Goal: Information Seeking & Learning: Learn about a topic

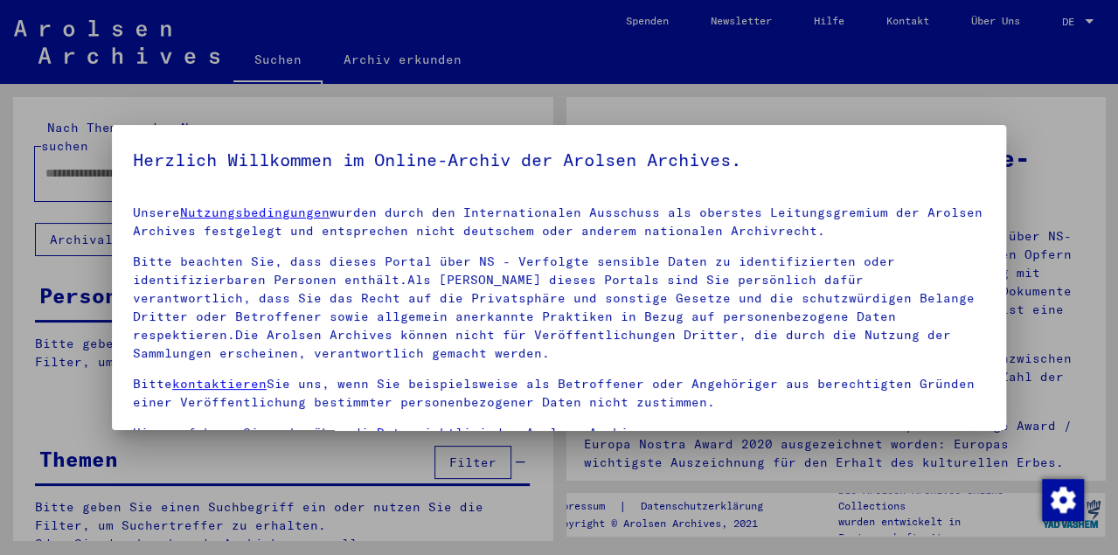
type input "****"
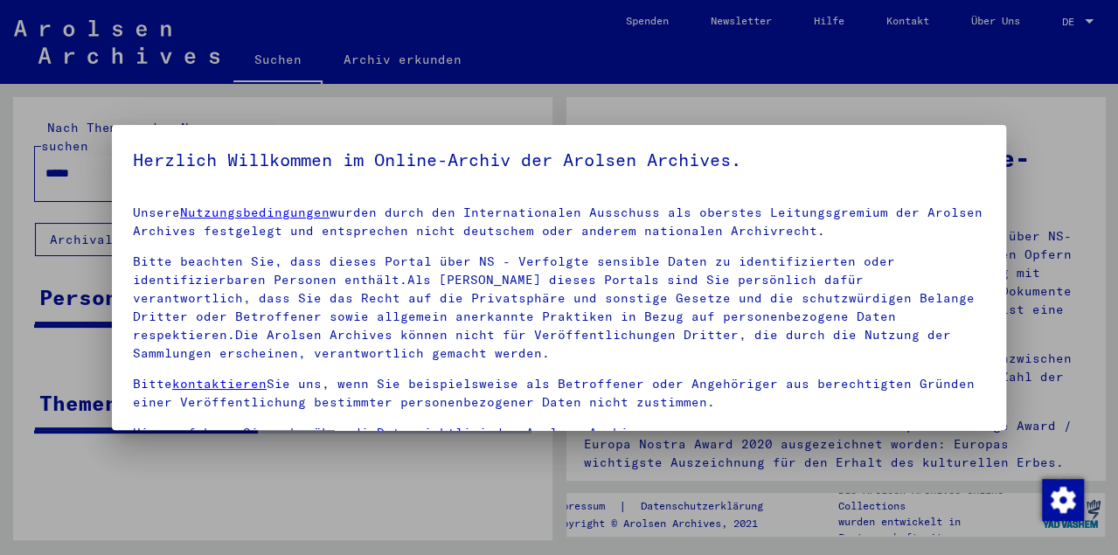
scroll to position [115, 0]
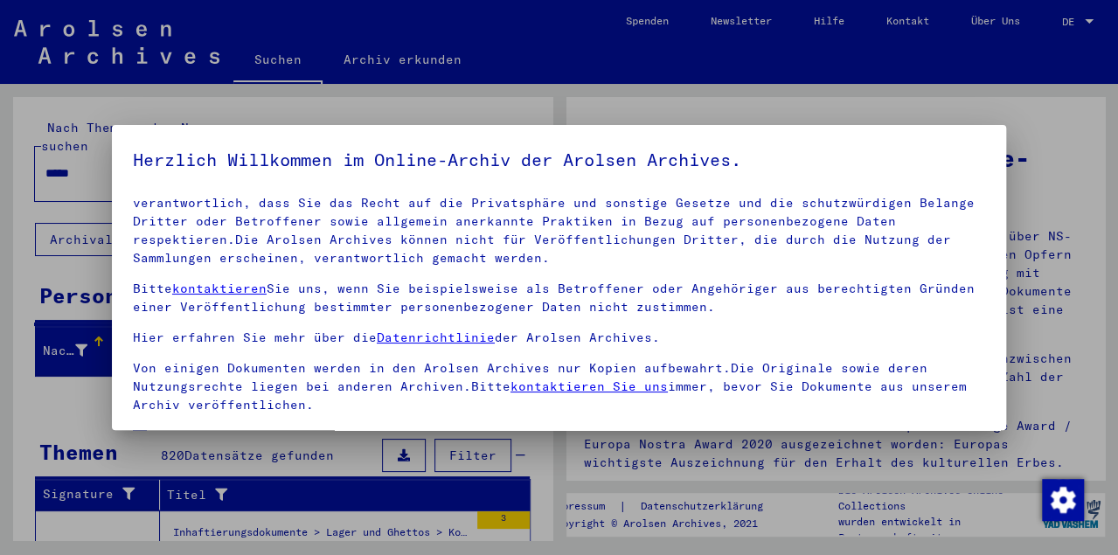
click at [132, 412] on mat-dialog-content "Unsere Nutzungsbedingungen wurden durch den Internationalen Ausschuss als obers…" at bounding box center [559, 371] width 894 height 361
click at [141, 430] on span at bounding box center [140, 437] width 14 height 14
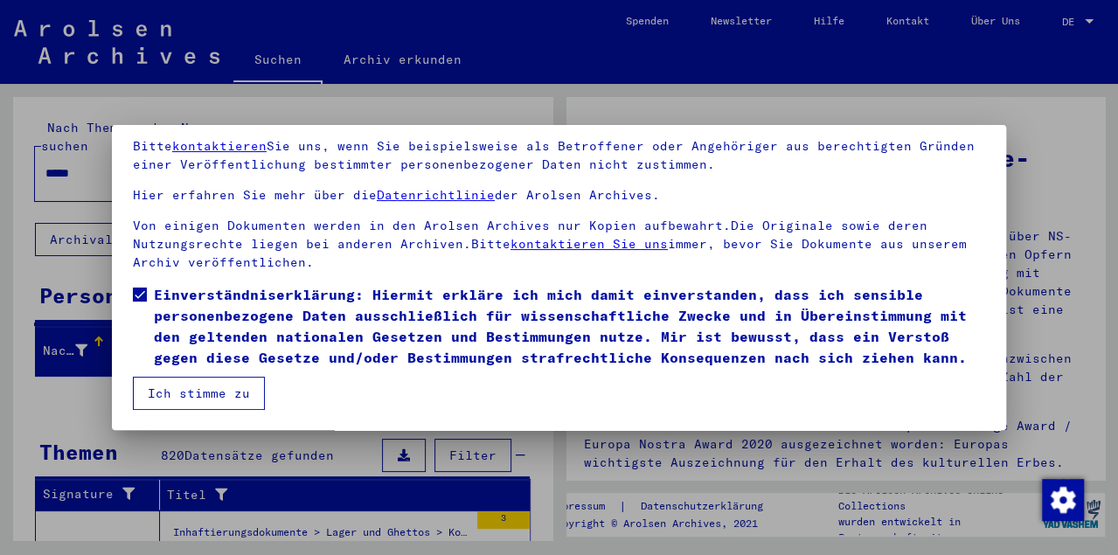
click at [231, 385] on button "Ich stimme zu" at bounding box center [199, 393] width 132 height 33
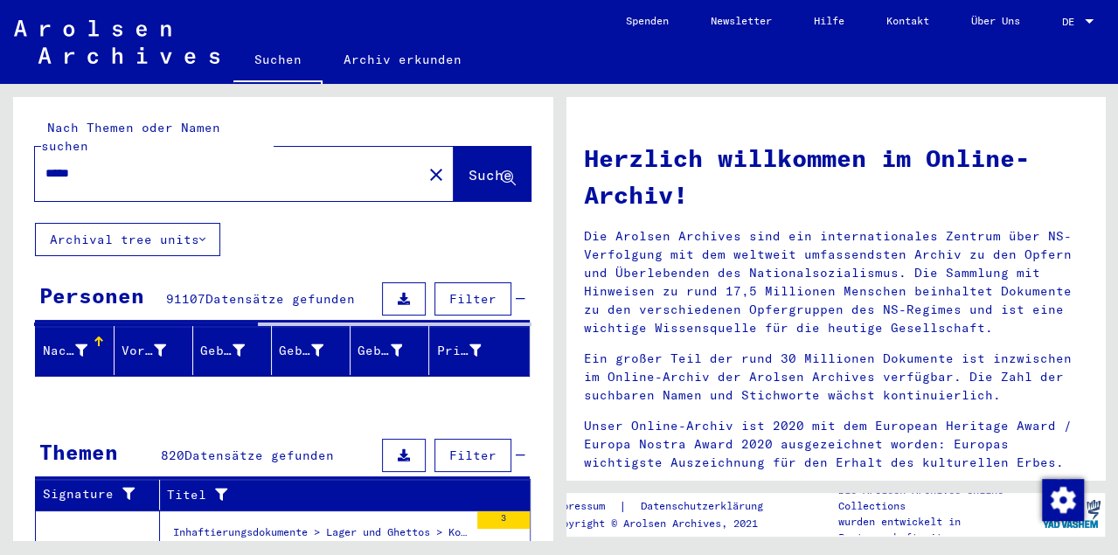
click at [141, 164] on input "****" at bounding box center [223, 173] width 356 height 18
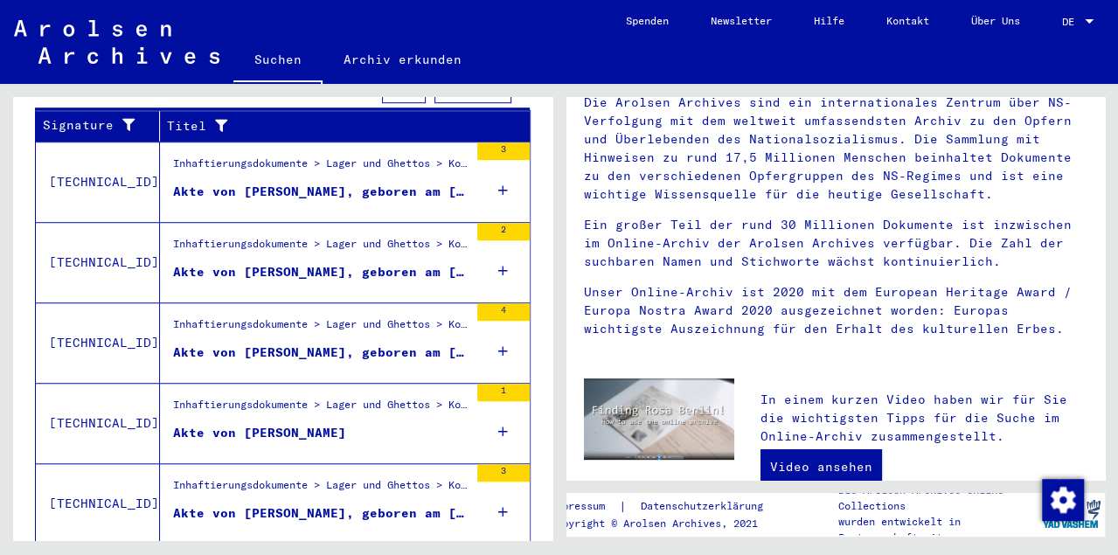
scroll to position [660, 0]
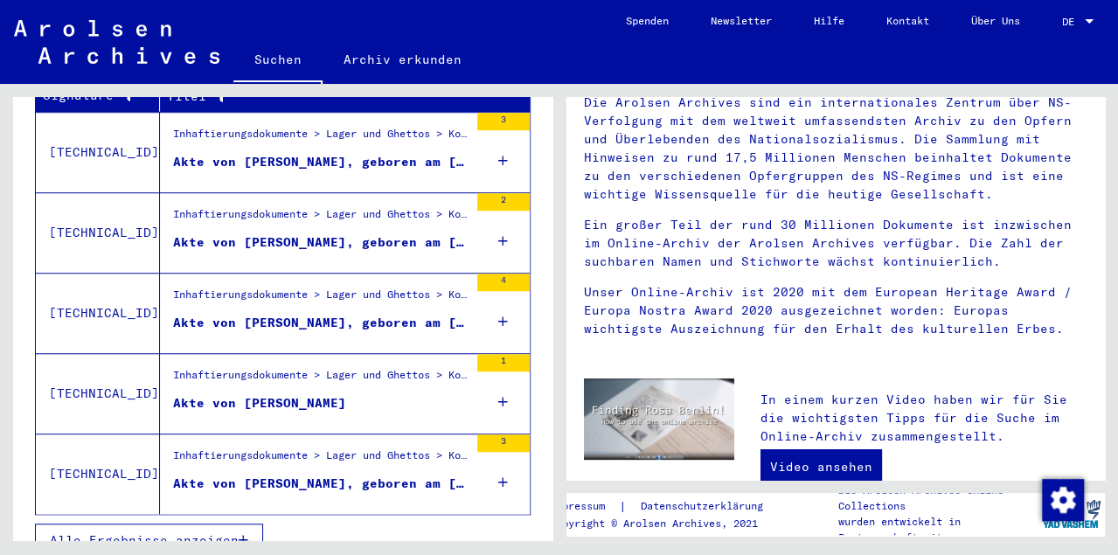
click at [348, 314] on div "Akte von [PERSON_NAME], geboren am [DEMOGRAPHIC_DATA]" at bounding box center [320, 323] width 295 height 18
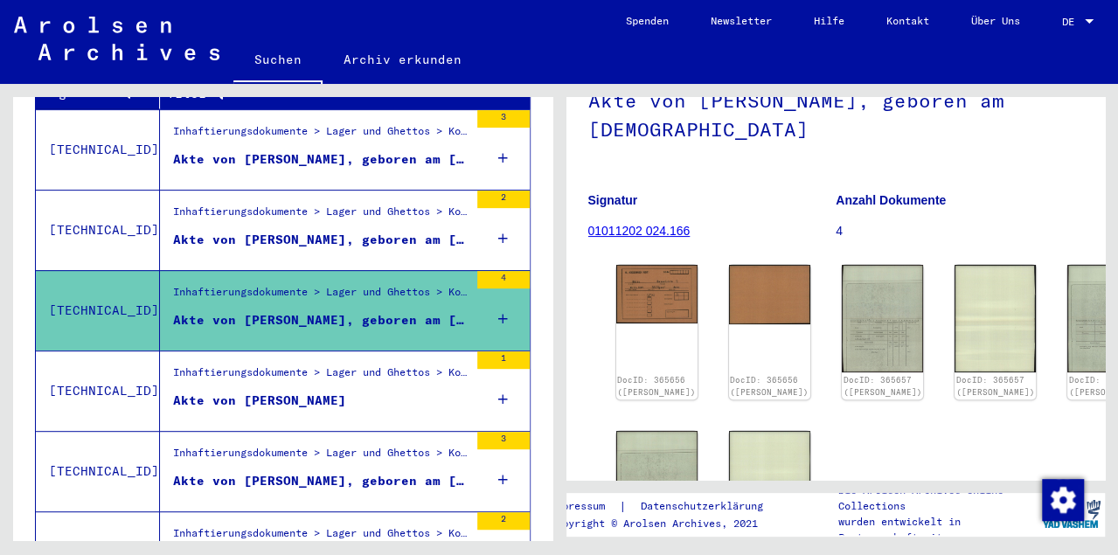
scroll to position [135, 0]
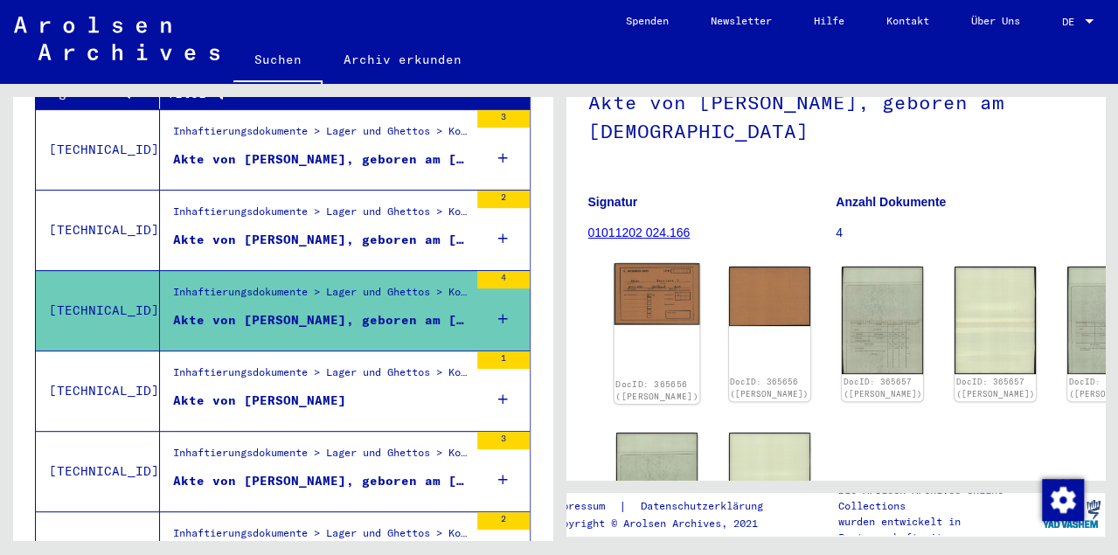
click at [637, 289] on img at bounding box center [657, 293] width 86 height 61
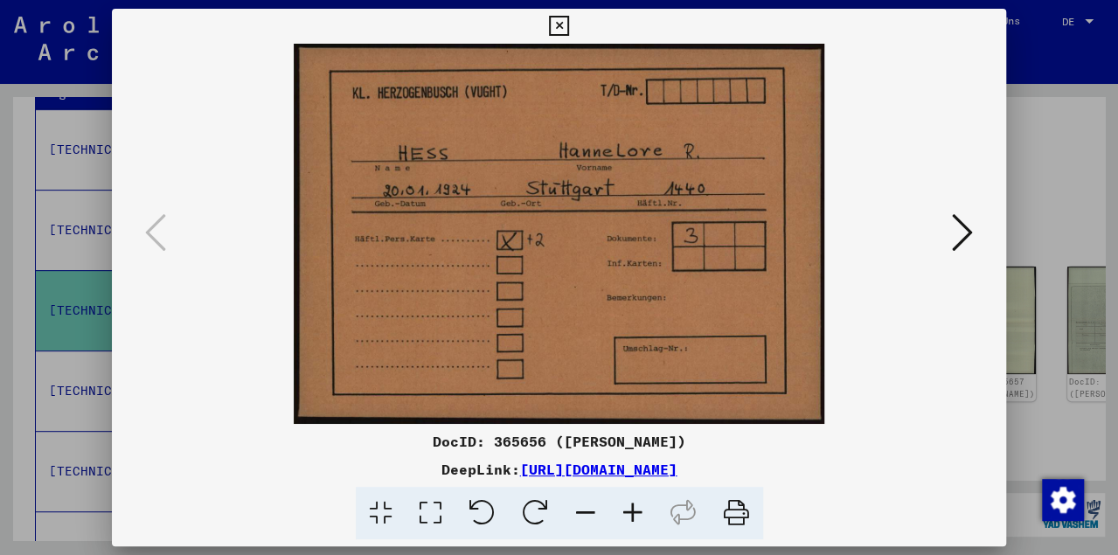
click at [569, 28] on icon at bounding box center [559, 26] width 20 height 21
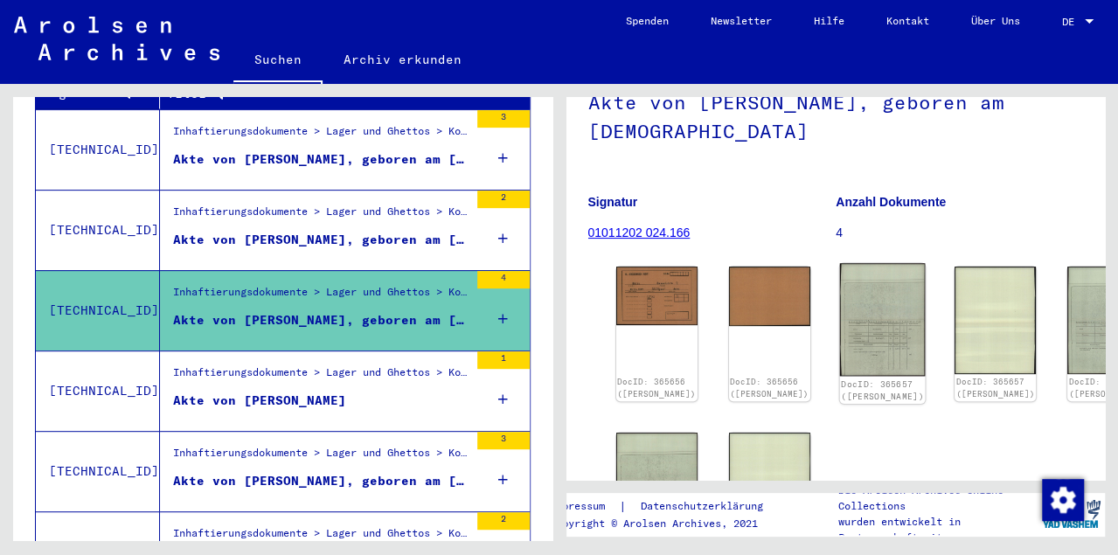
click at [840, 321] on img at bounding box center [883, 319] width 86 height 113
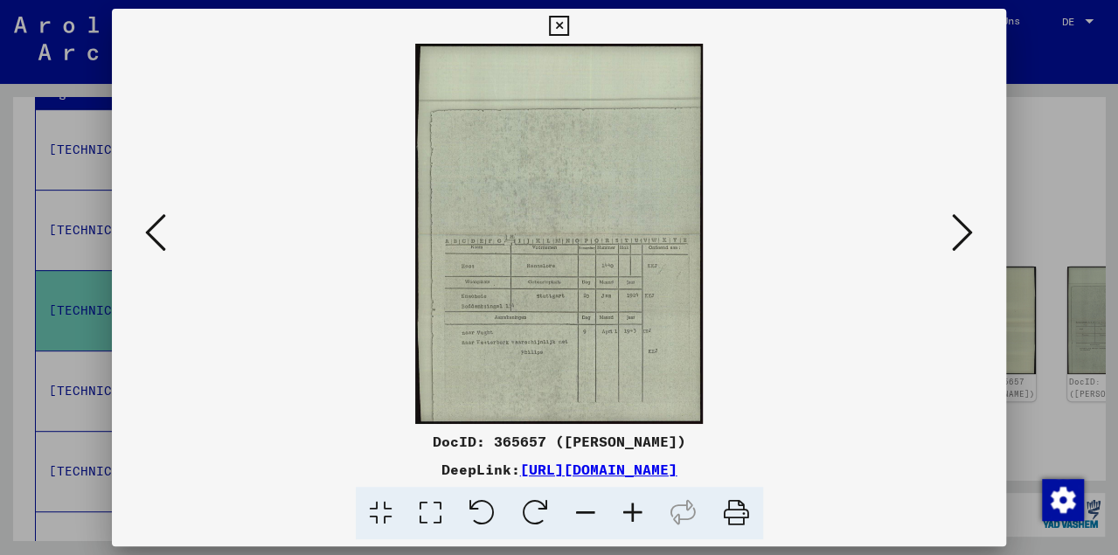
click at [569, 22] on icon at bounding box center [559, 26] width 20 height 21
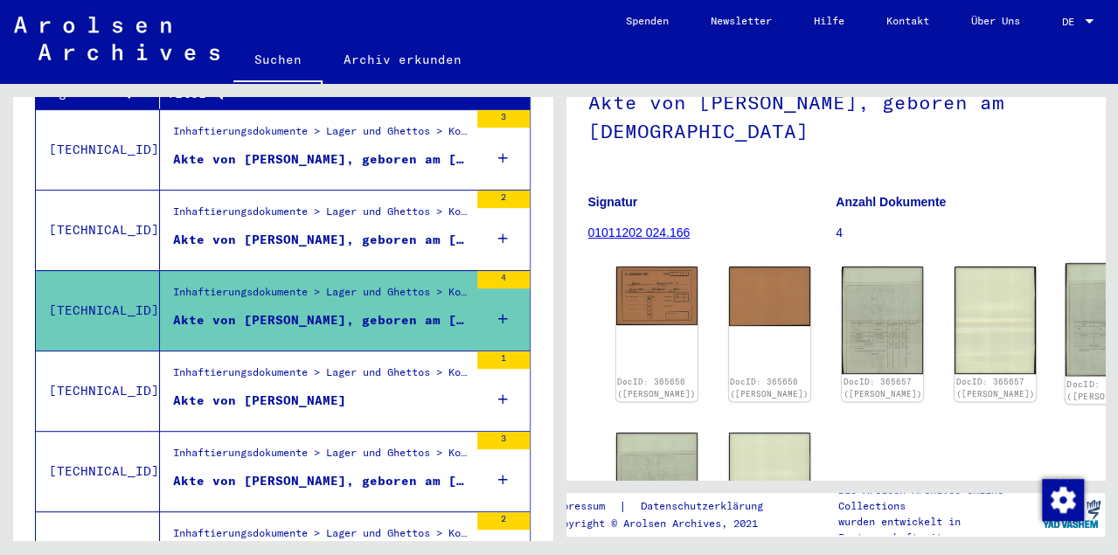
click at [1066, 306] on img at bounding box center [1109, 319] width 86 height 113
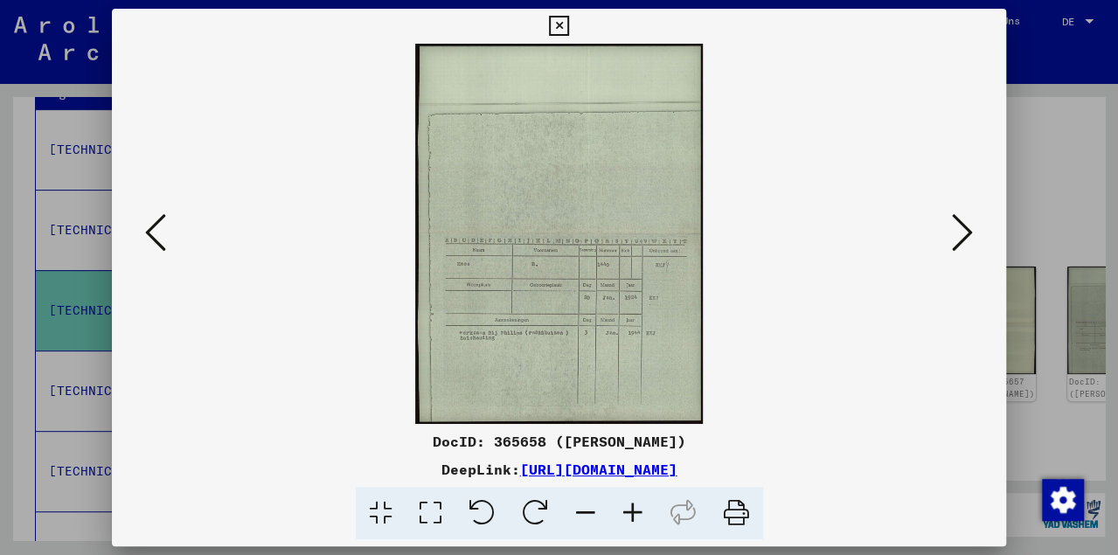
drag, startPoint x: 987, startPoint y: 26, endPoint x: 1008, endPoint y: 62, distance: 41.5
click at [569, 26] on icon at bounding box center [559, 26] width 20 height 21
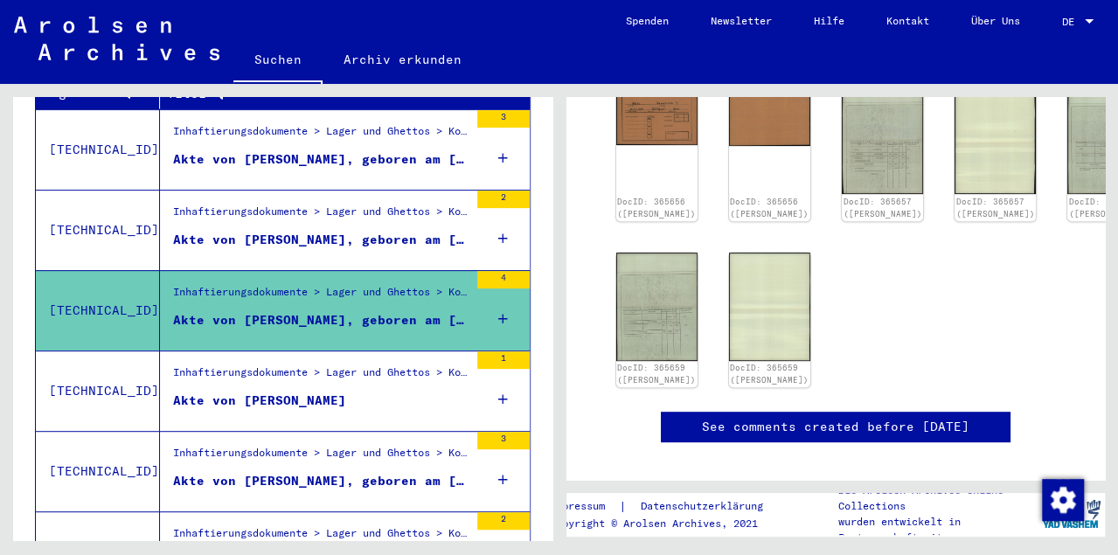
scroll to position [358, 0]
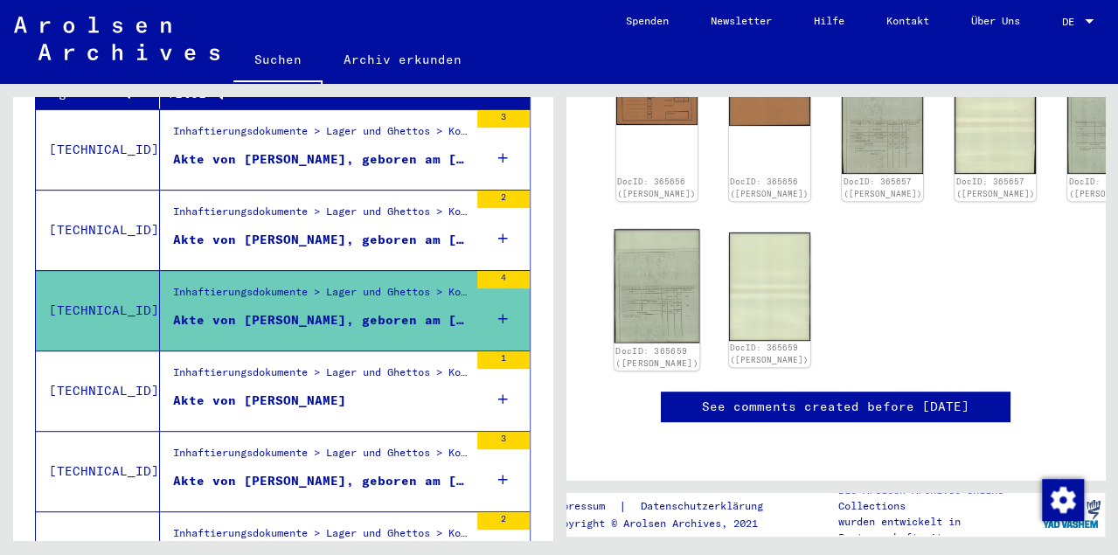
click at [640, 234] on img at bounding box center [657, 286] width 86 height 114
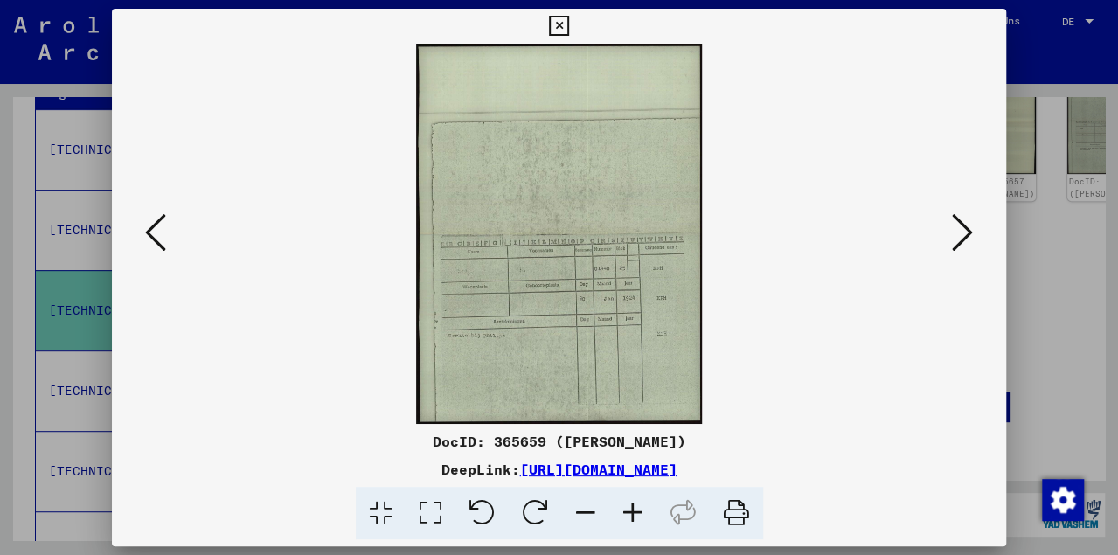
click at [569, 27] on icon at bounding box center [559, 26] width 20 height 21
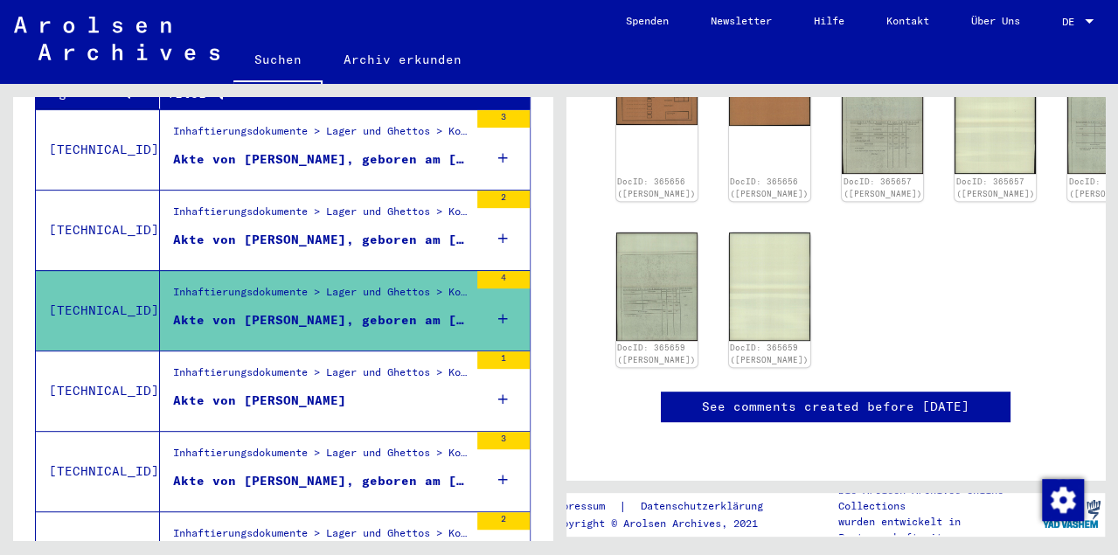
click at [380, 150] on div "Akte von [PERSON_NAME], geboren am [DEMOGRAPHIC_DATA]" at bounding box center [320, 159] width 295 height 18
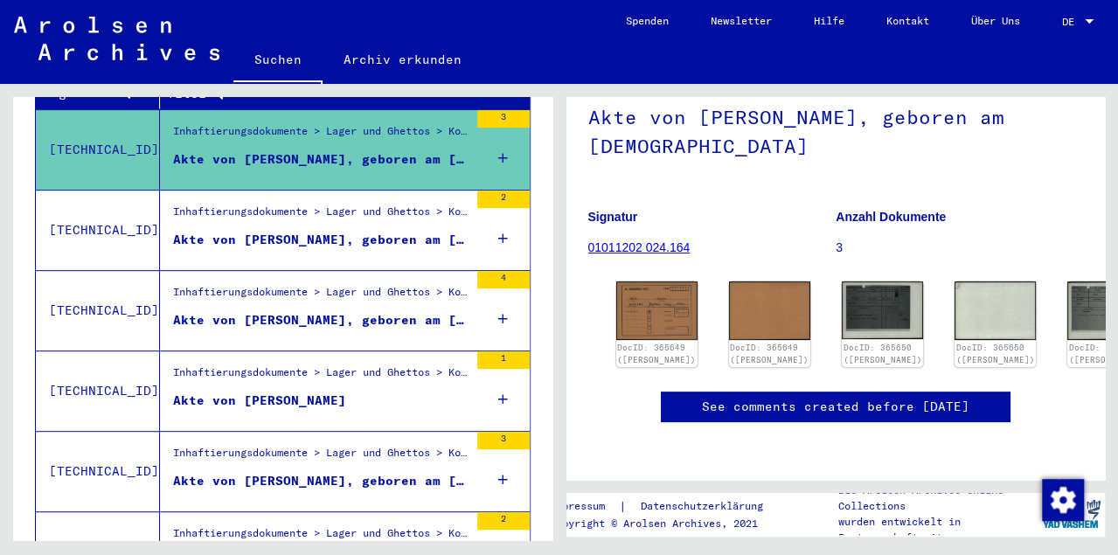
scroll to position [169, 0]
click at [631, 280] on img at bounding box center [657, 310] width 86 height 61
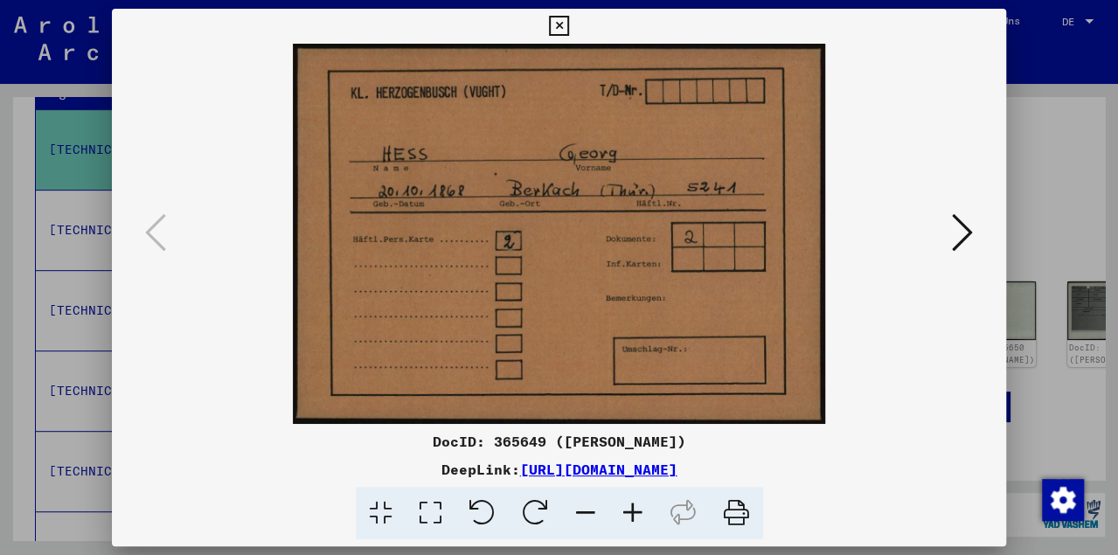
click at [569, 32] on icon at bounding box center [559, 26] width 20 height 21
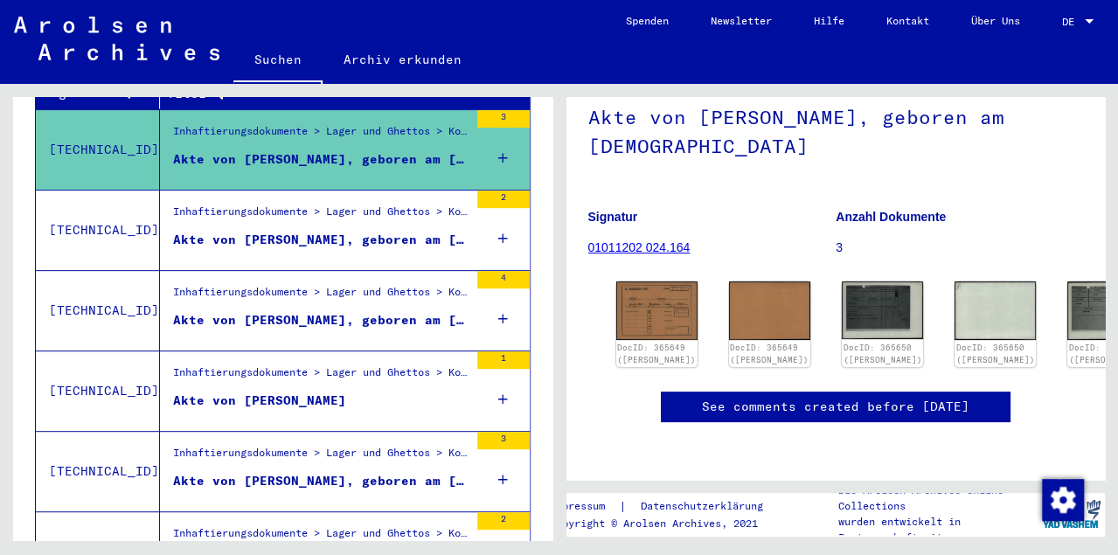
click at [312, 311] on div "Akte von [PERSON_NAME], geboren am [DEMOGRAPHIC_DATA]" at bounding box center [320, 320] width 295 height 18
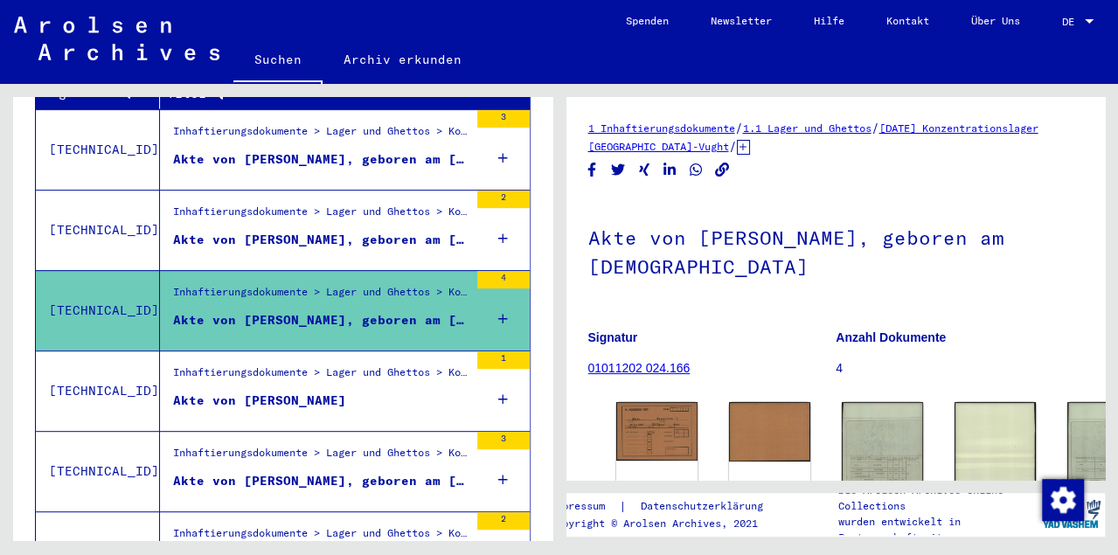
click at [279, 231] on div "Akte von [PERSON_NAME], geboren am [DEMOGRAPHIC_DATA]" at bounding box center [320, 240] width 295 height 18
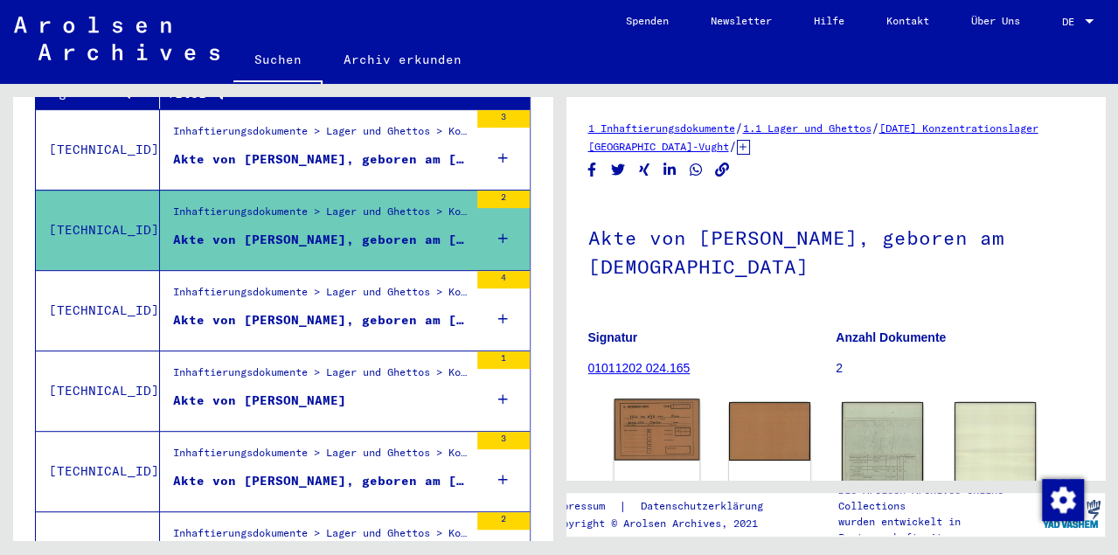
click at [641, 416] on img at bounding box center [657, 429] width 86 height 61
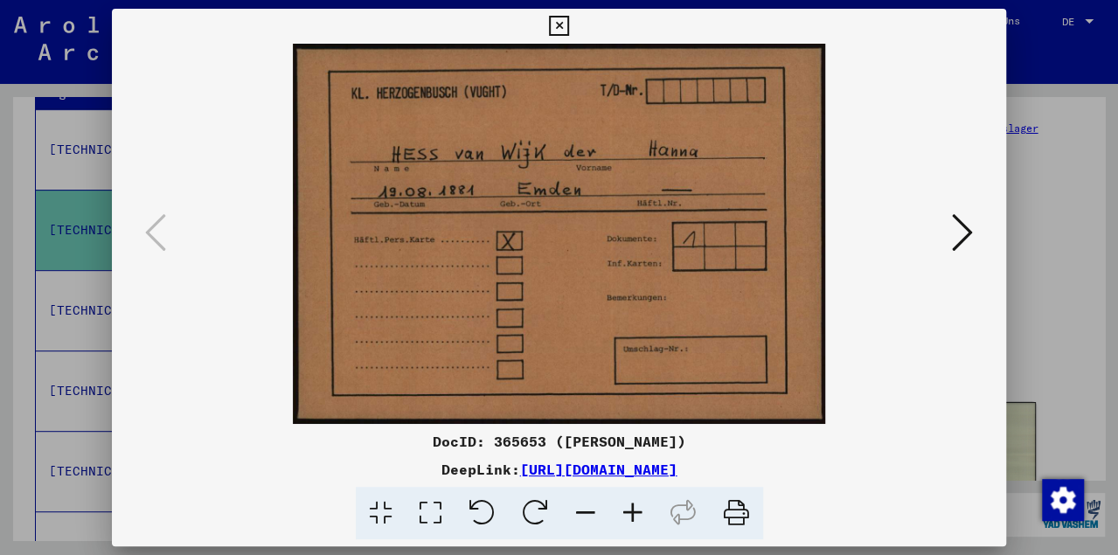
click at [569, 25] on icon at bounding box center [559, 26] width 20 height 21
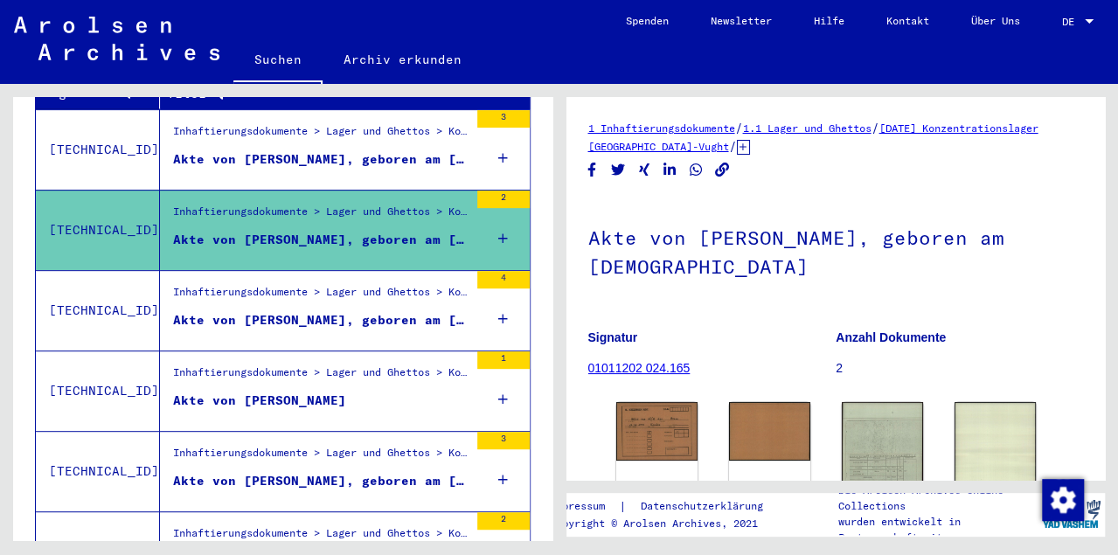
click at [283, 392] on div "Akte von [PERSON_NAME]" at bounding box center [259, 401] width 173 height 18
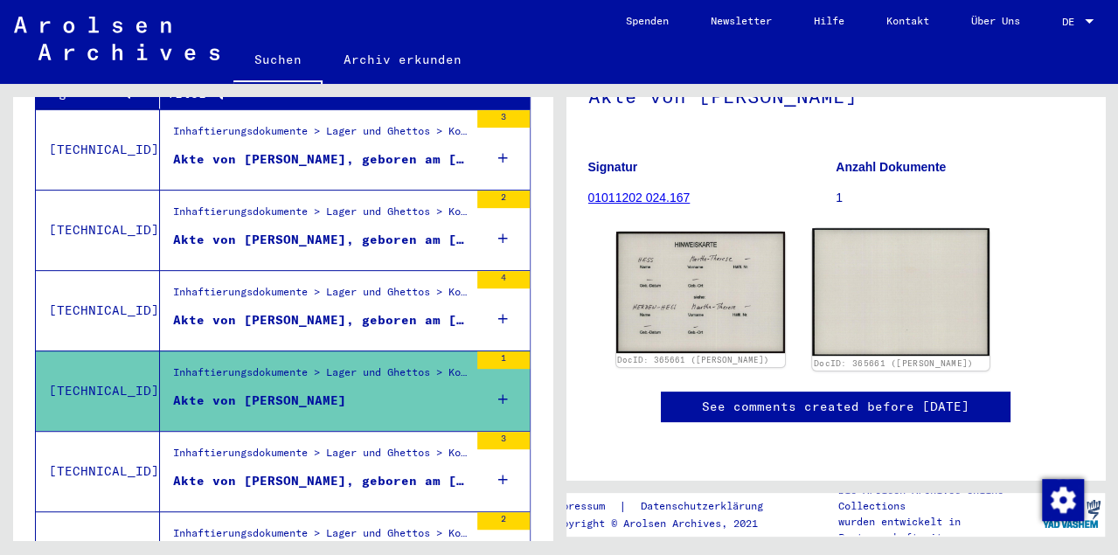
scroll to position [209, 0]
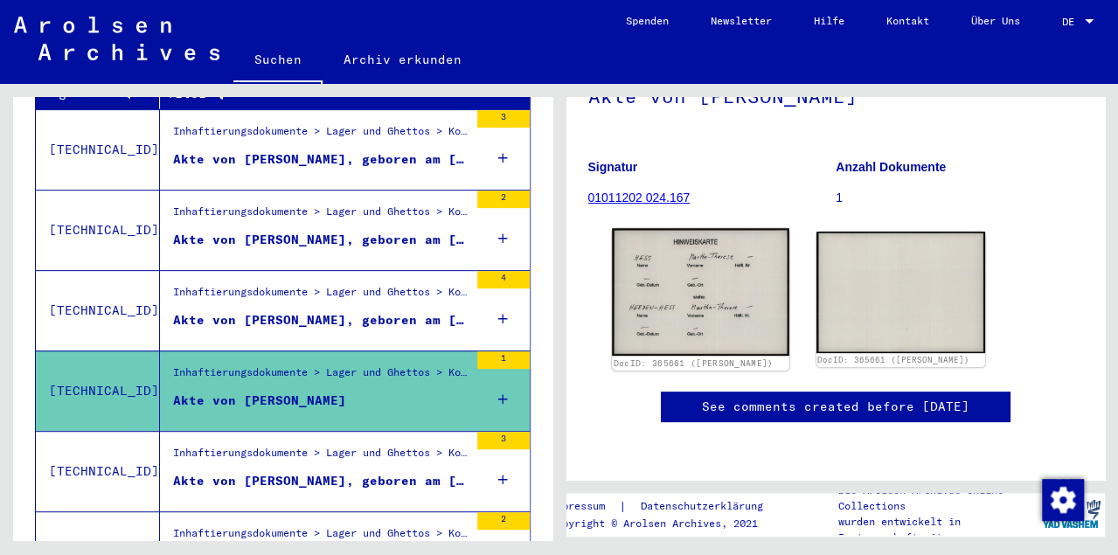
click at [715, 228] on img at bounding box center [700, 291] width 177 height 127
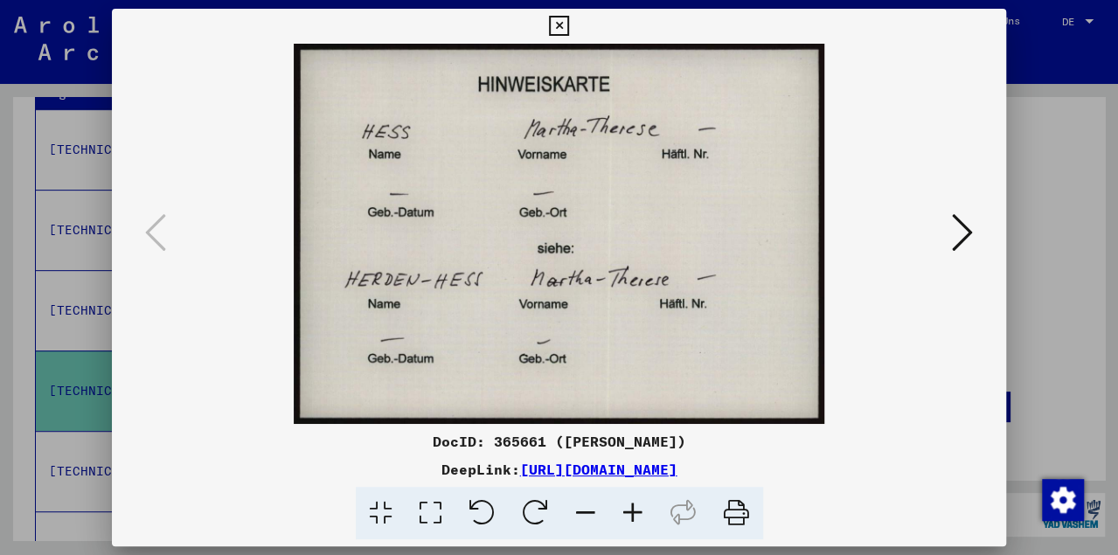
click at [569, 31] on icon at bounding box center [559, 26] width 20 height 21
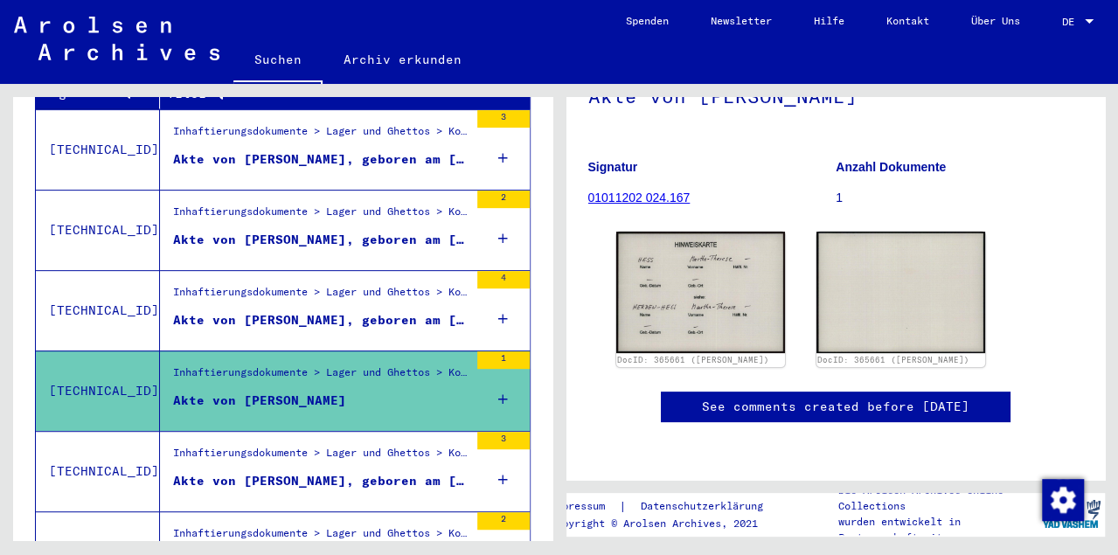
click at [343, 472] on div "Akte von [PERSON_NAME], geboren am [DEMOGRAPHIC_DATA]" at bounding box center [320, 481] width 295 height 18
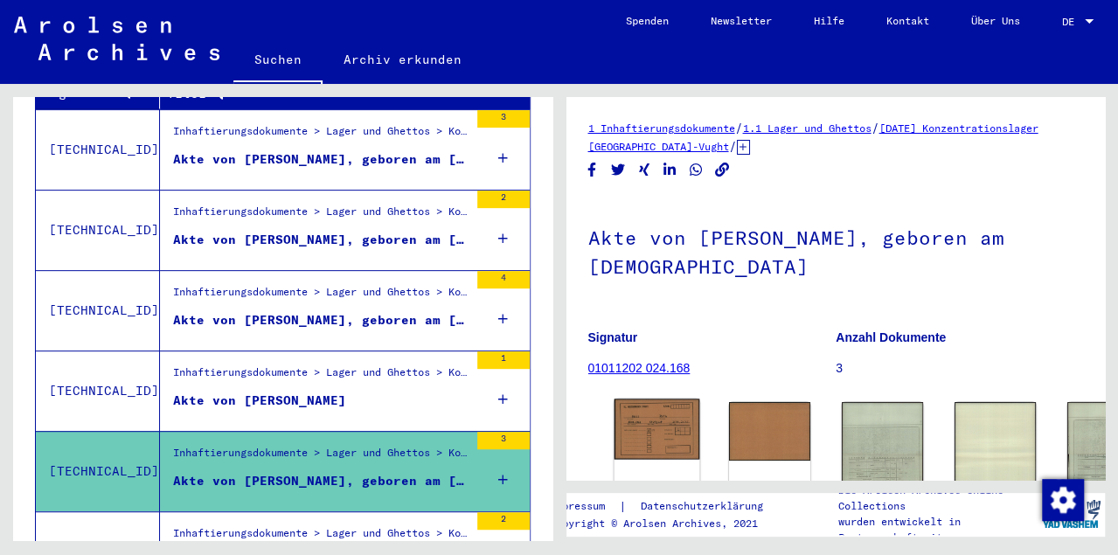
click at [638, 422] on img at bounding box center [657, 429] width 86 height 61
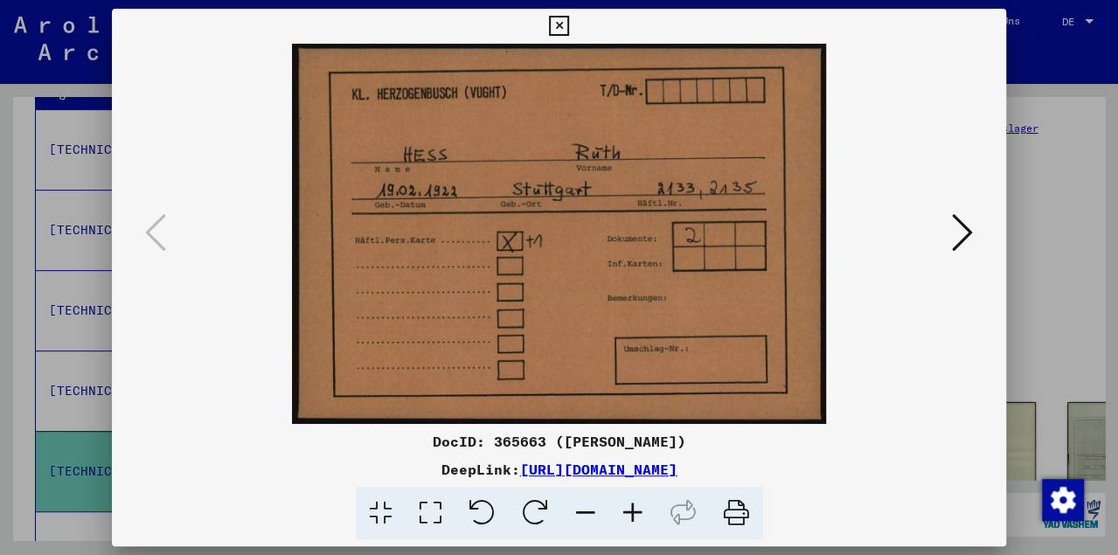
click at [569, 23] on icon at bounding box center [559, 26] width 20 height 21
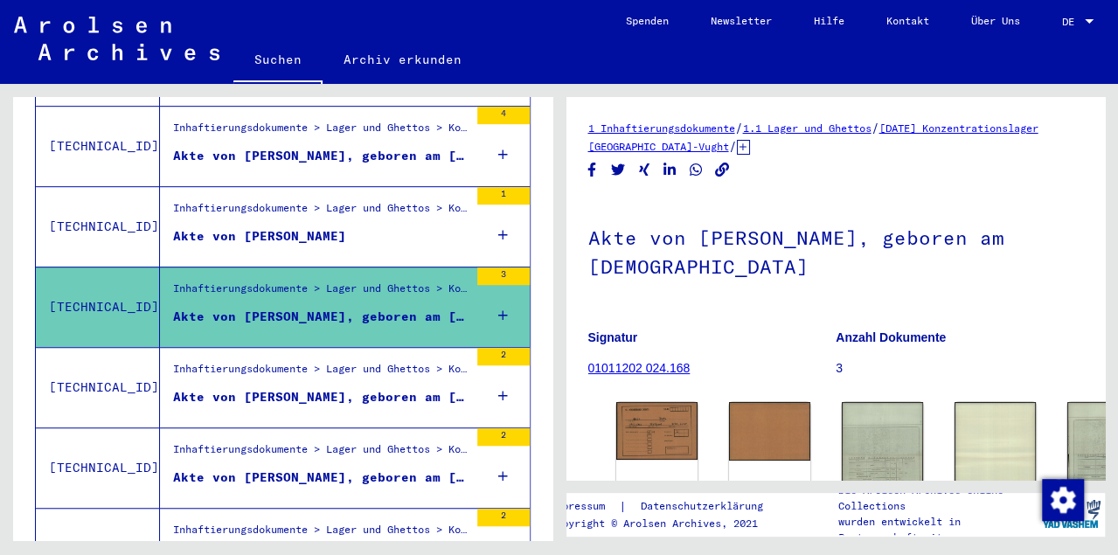
scroll to position [596, 0]
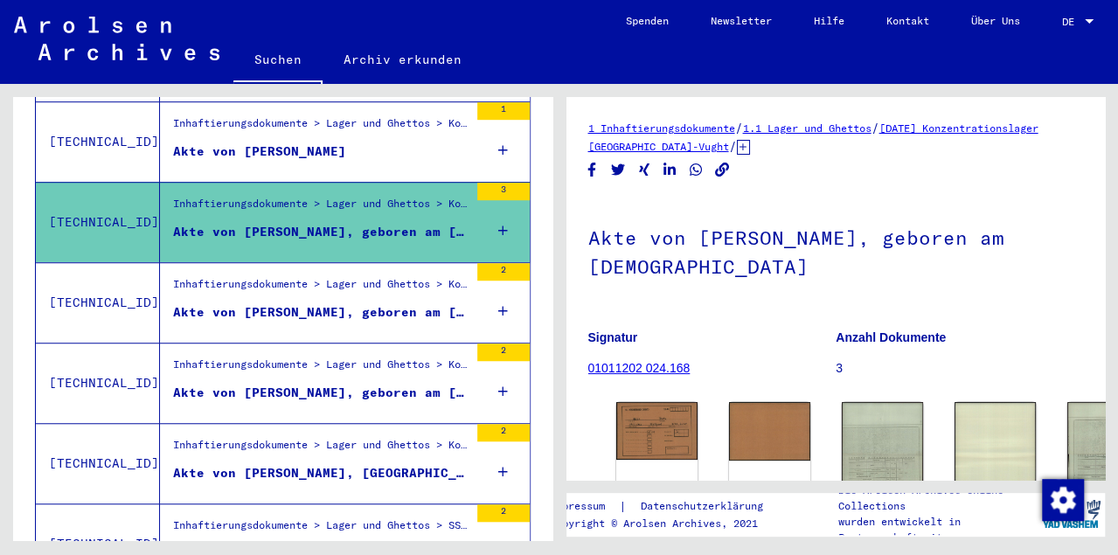
click at [321, 303] on div "Akte von [PERSON_NAME], geboren am [DEMOGRAPHIC_DATA]" at bounding box center [320, 312] width 295 height 18
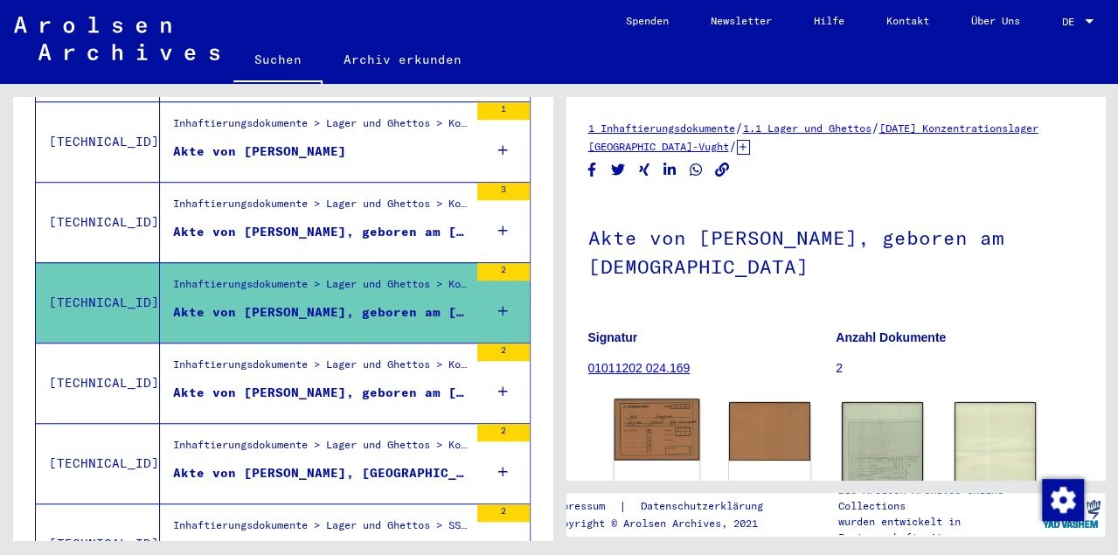
click at [656, 430] on img at bounding box center [657, 429] width 86 height 61
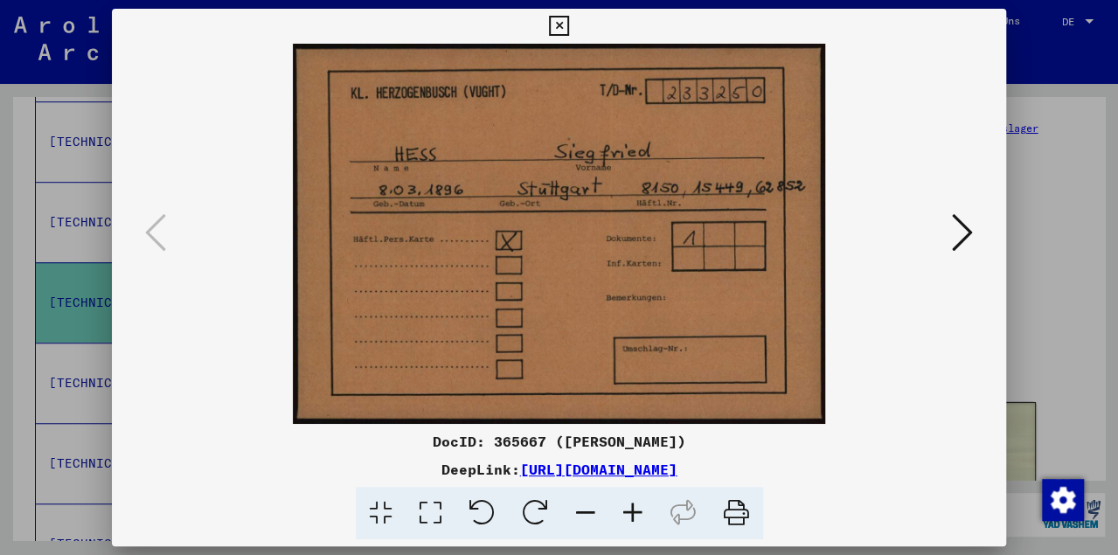
click at [955, 244] on icon at bounding box center [962, 233] width 21 height 42
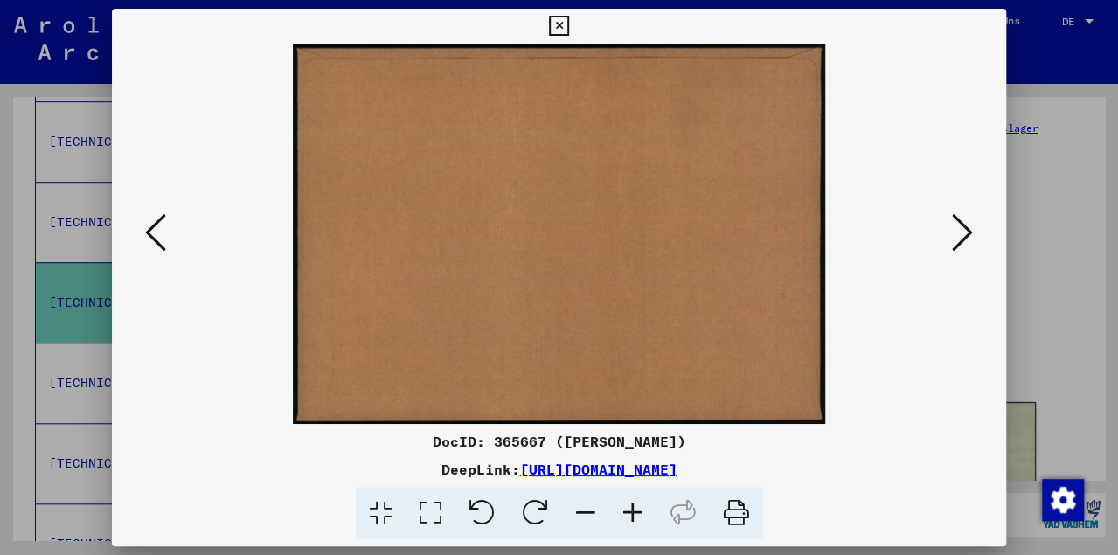
click at [963, 242] on icon at bounding box center [962, 233] width 21 height 42
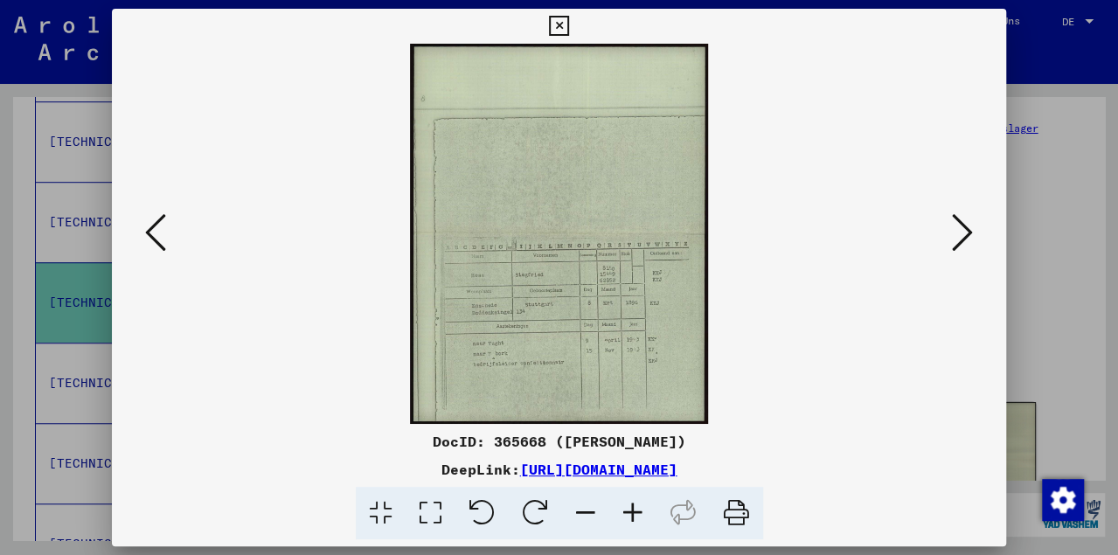
click at [963, 242] on icon at bounding box center [962, 233] width 21 height 42
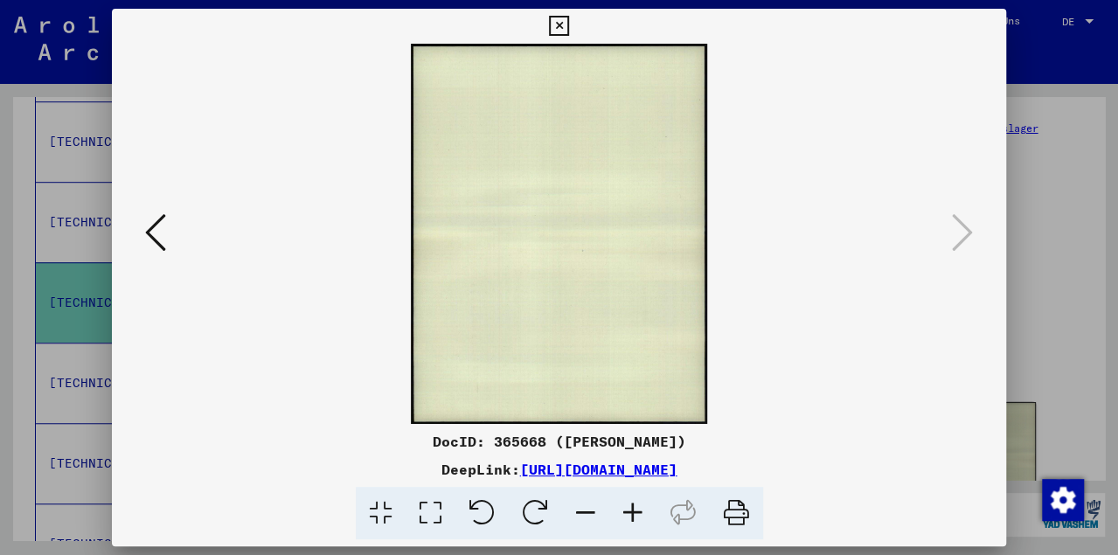
click at [569, 21] on icon at bounding box center [559, 26] width 20 height 21
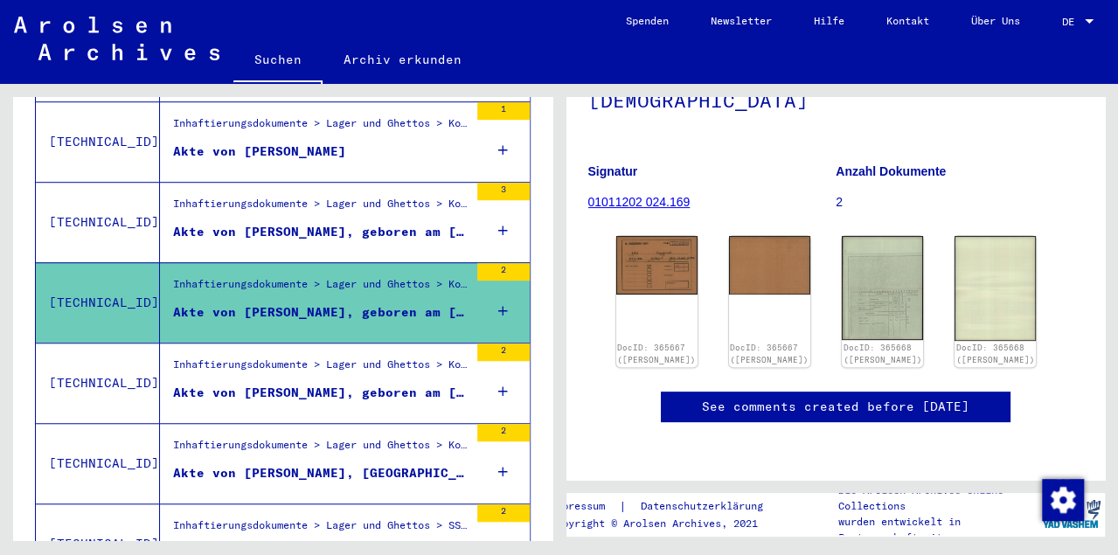
scroll to position [288, 0]
click at [235, 384] on div "Akte von [PERSON_NAME], geboren am [DEMOGRAPHIC_DATA]" at bounding box center [320, 393] width 295 height 18
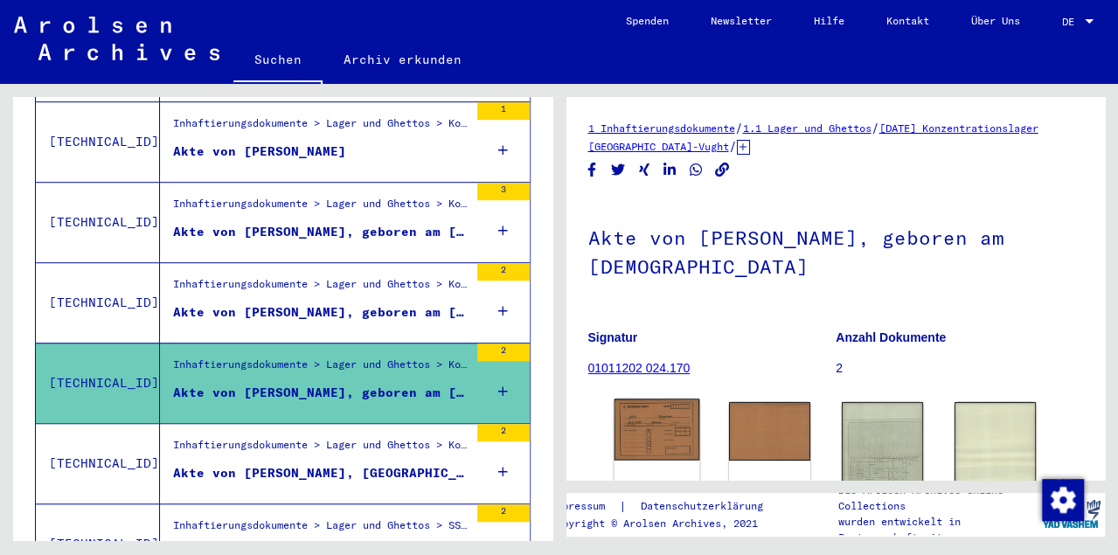
click at [625, 434] on img at bounding box center [657, 429] width 86 height 61
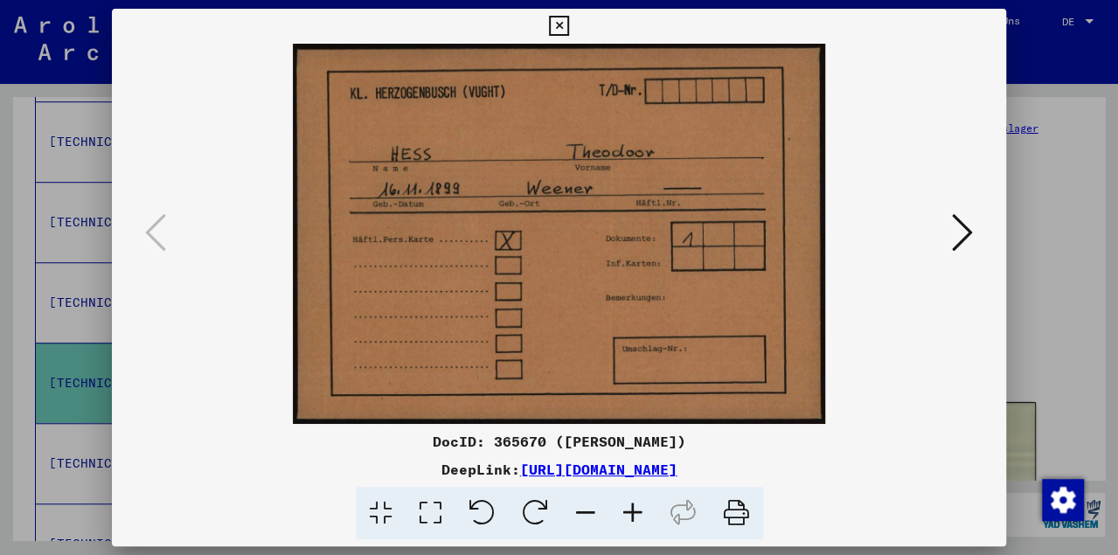
click at [569, 27] on icon at bounding box center [559, 26] width 20 height 21
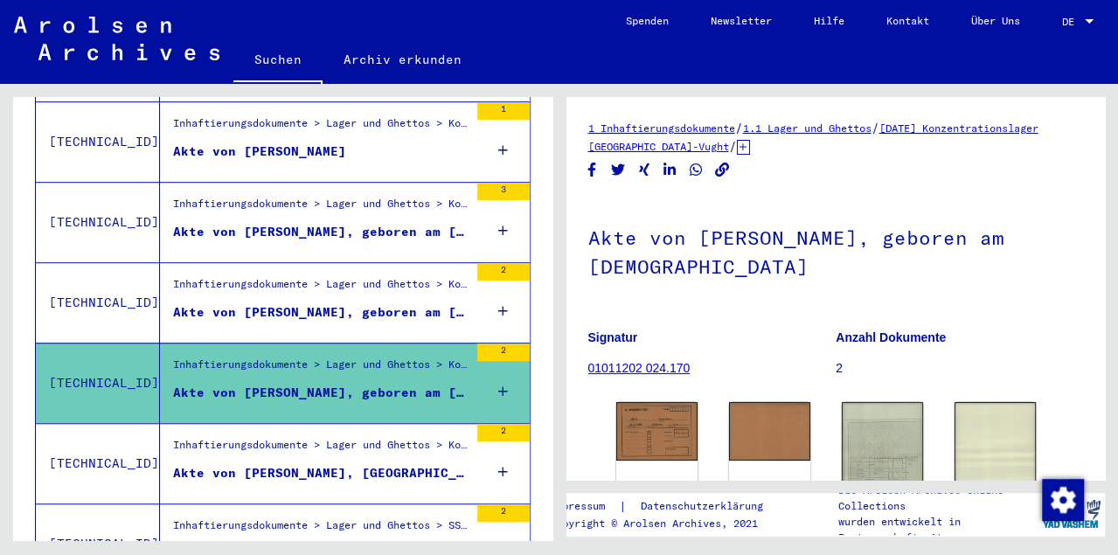
click at [341, 464] on div "Akte von [PERSON_NAME], [GEOGRAPHIC_DATA], geboren am [DEMOGRAPHIC_DATA]" at bounding box center [320, 473] width 295 height 18
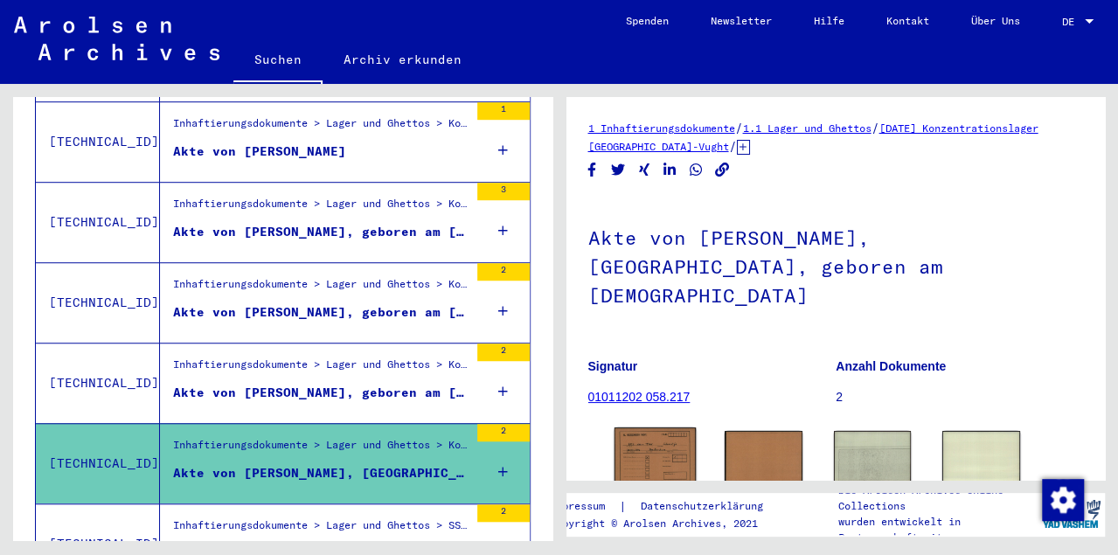
click at [627, 430] on img at bounding box center [654, 456] width 81 height 59
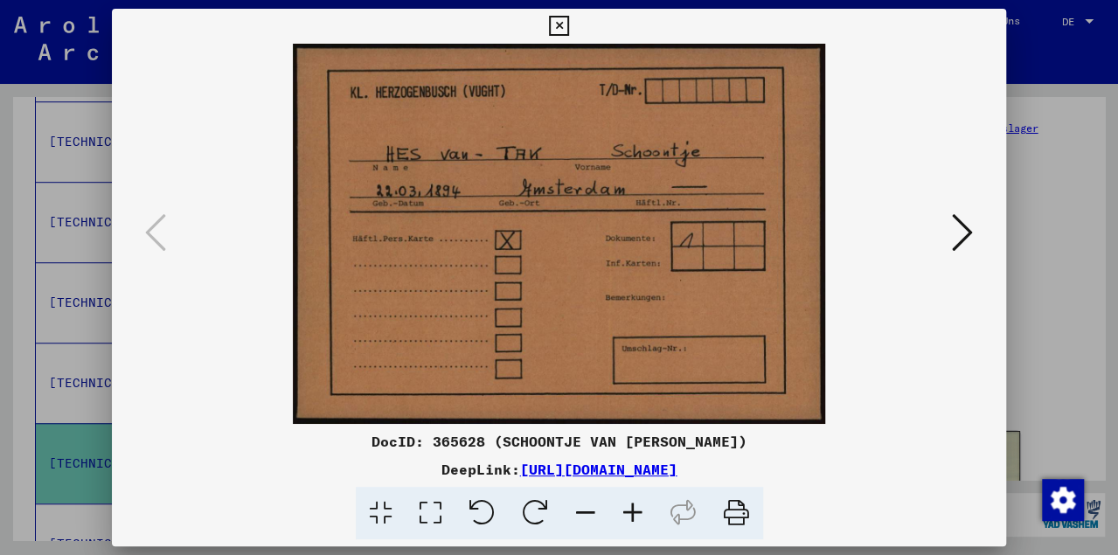
click at [569, 31] on icon at bounding box center [559, 26] width 20 height 21
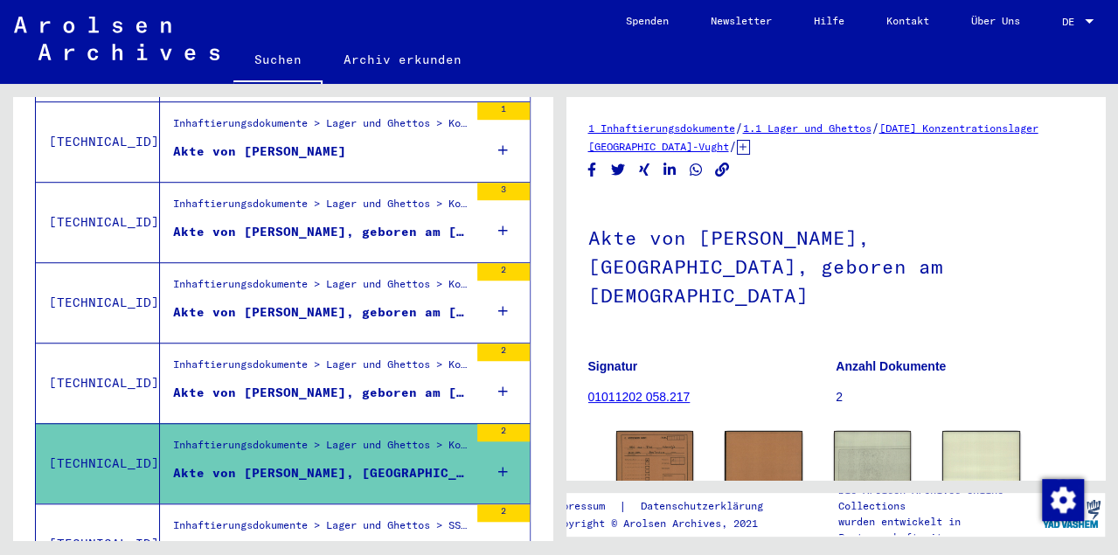
click at [365, 545] on div "Akte von [PERSON_NAME], geboren am [DEMOGRAPHIC_DATA], geboren in [GEOGRAPHIC_D…" at bounding box center [320, 554] width 295 height 18
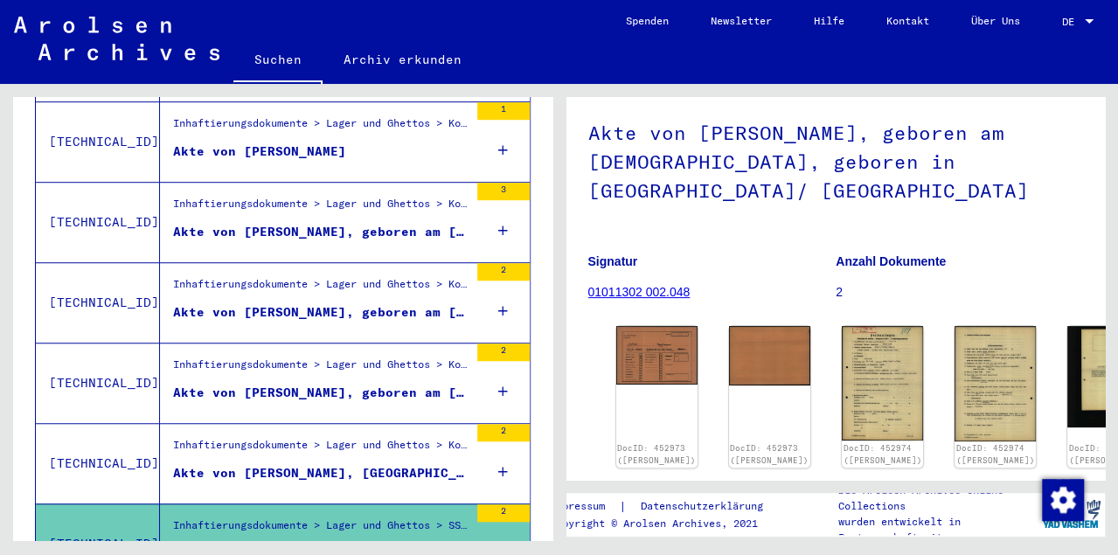
scroll to position [116, 0]
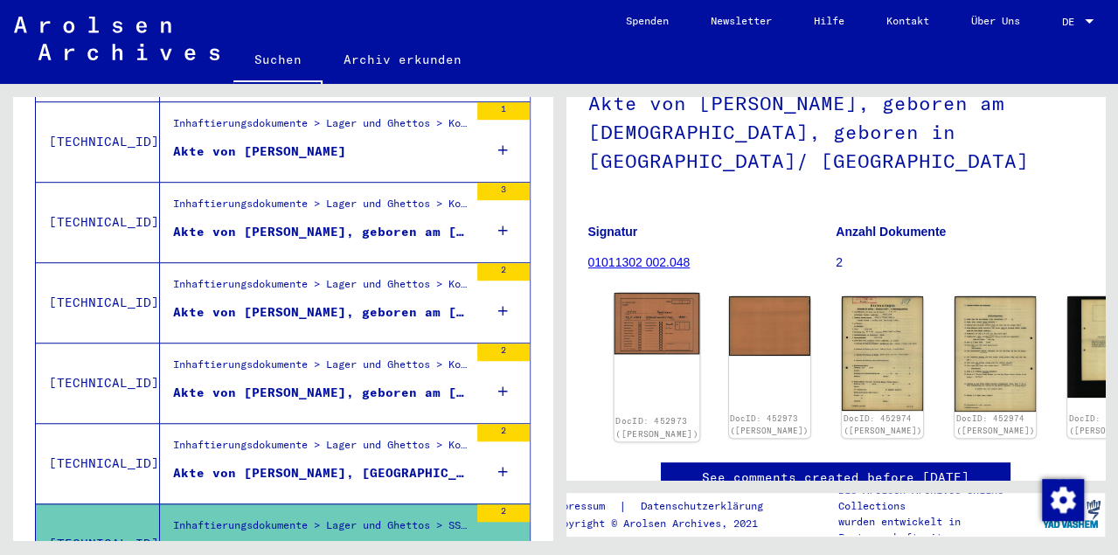
click at [630, 339] on img at bounding box center [657, 323] width 86 height 61
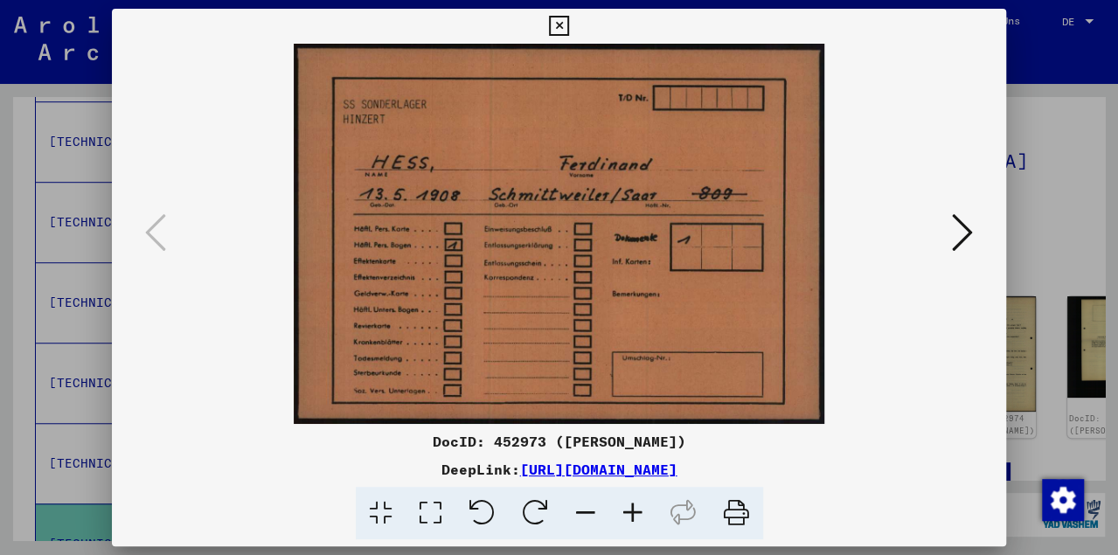
click at [569, 25] on icon at bounding box center [559, 26] width 20 height 21
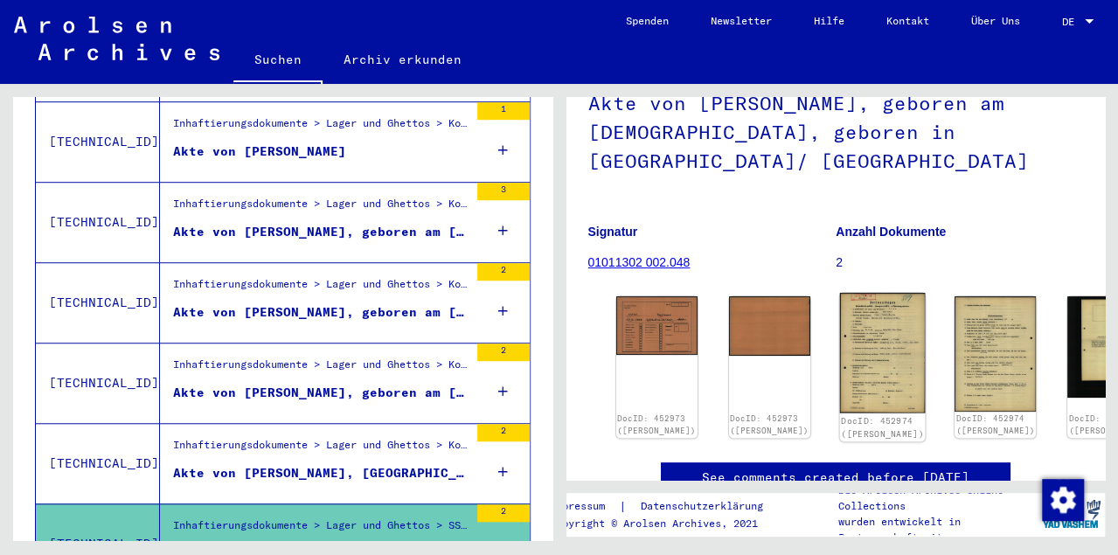
click at [840, 337] on img at bounding box center [883, 353] width 86 height 121
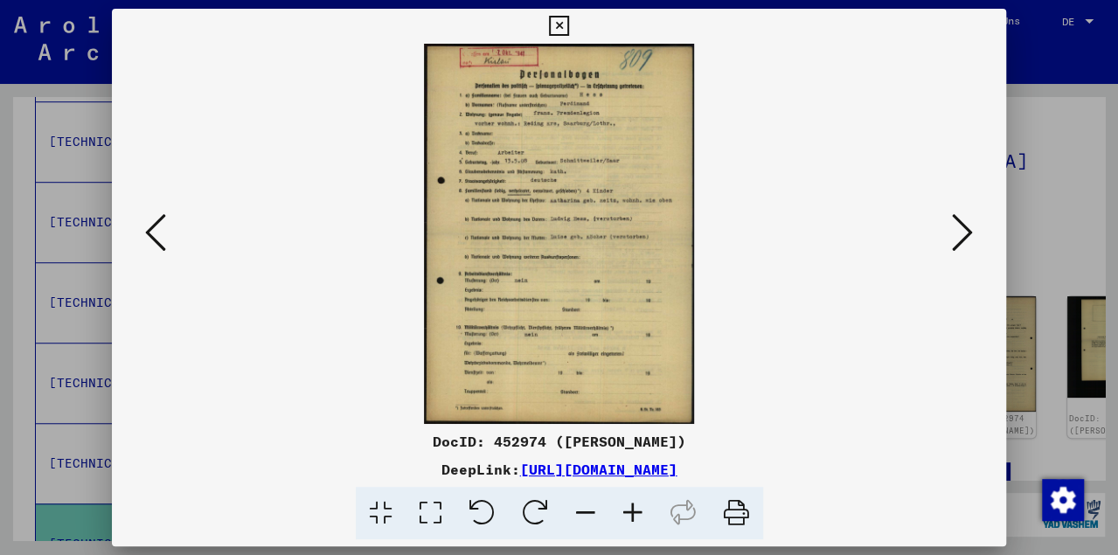
click at [634, 517] on icon at bounding box center [632, 513] width 47 height 53
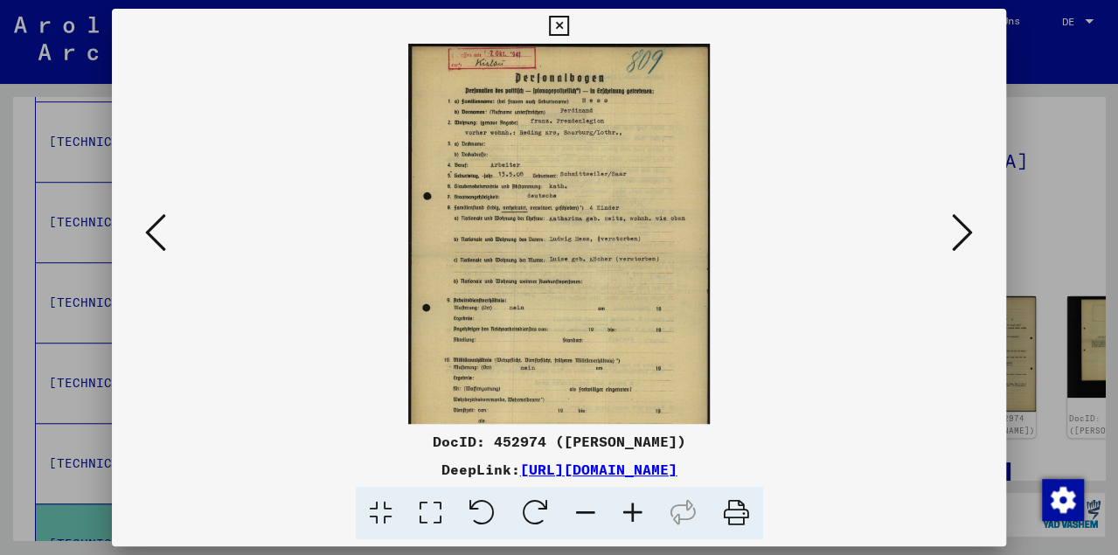
click at [636, 511] on icon at bounding box center [632, 513] width 47 height 53
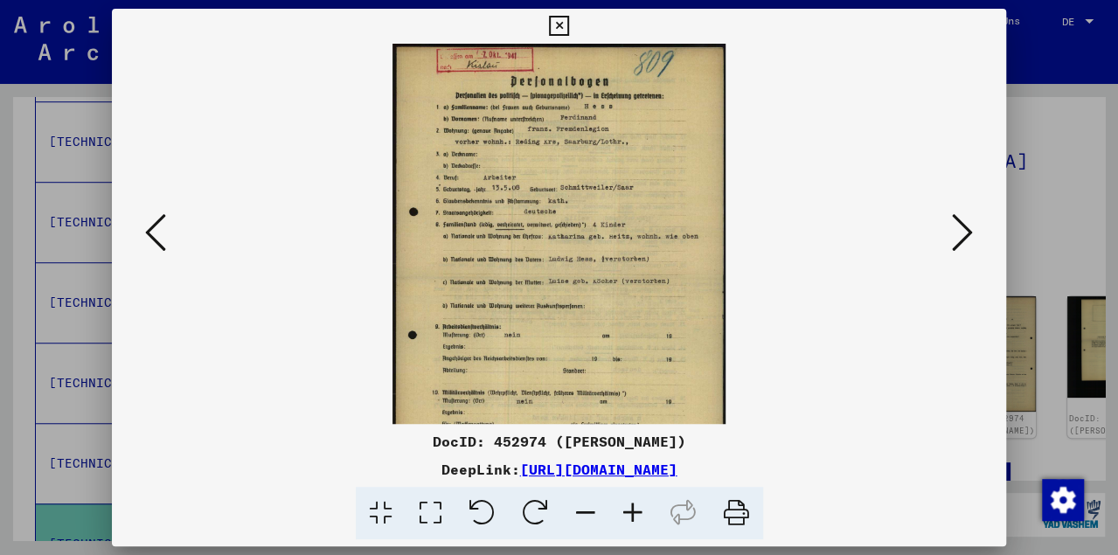
click at [642, 506] on icon at bounding box center [632, 513] width 47 height 53
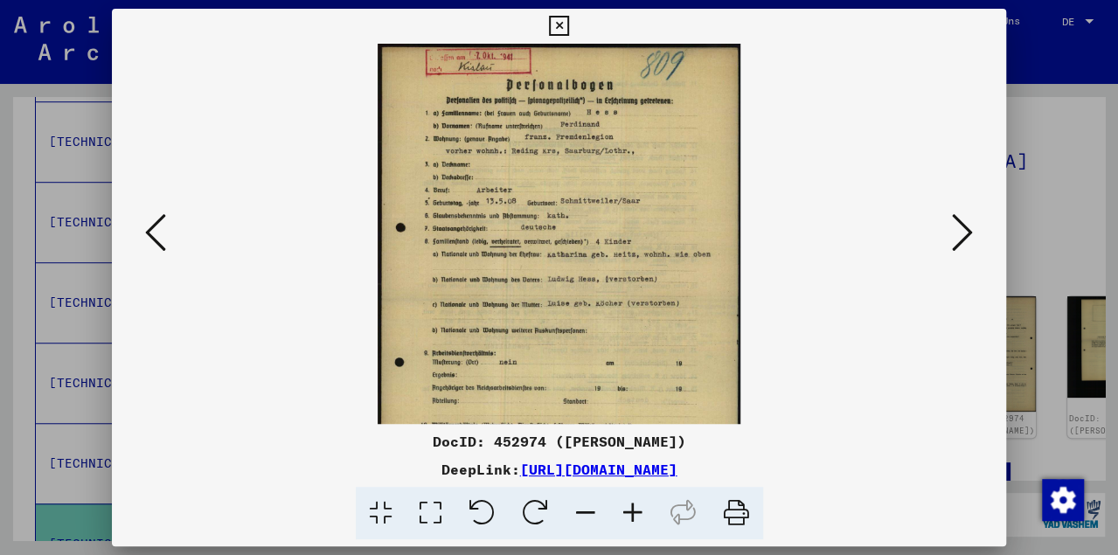
click at [569, 24] on icon at bounding box center [559, 26] width 20 height 21
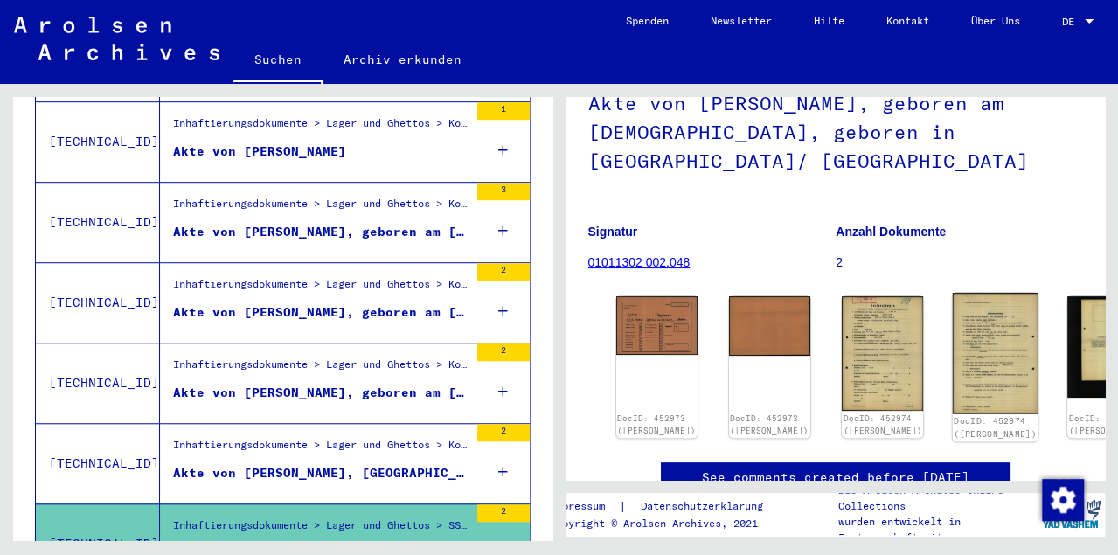
click at [953, 343] on img at bounding box center [996, 353] width 86 height 121
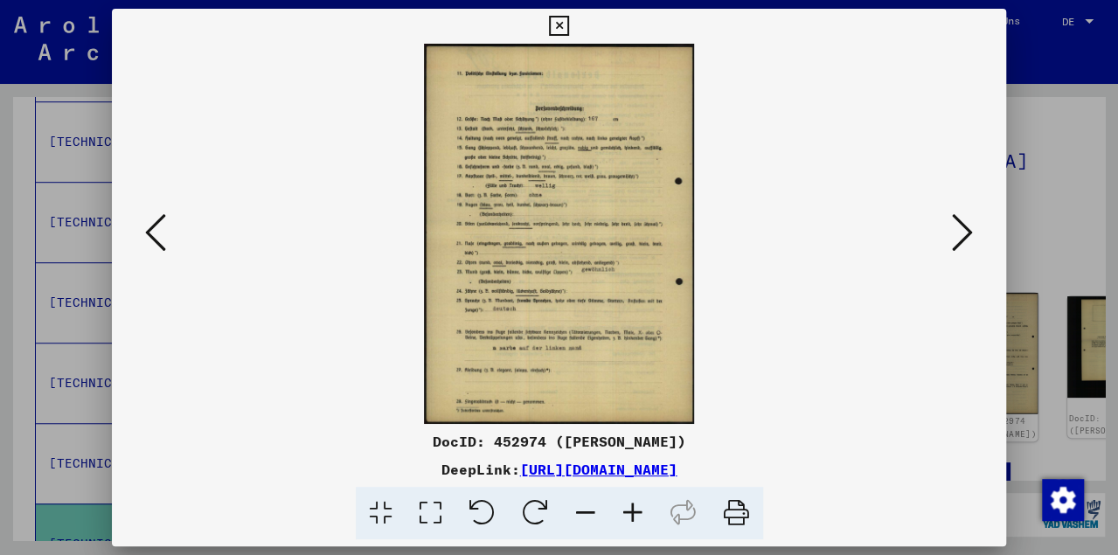
click at [887, 343] on img at bounding box center [558, 234] width 775 height 380
drag, startPoint x: 997, startPoint y: 24, endPoint x: 998, endPoint y: 32, distance: 8.8
click at [569, 25] on icon at bounding box center [559, 26] width 20 height 21
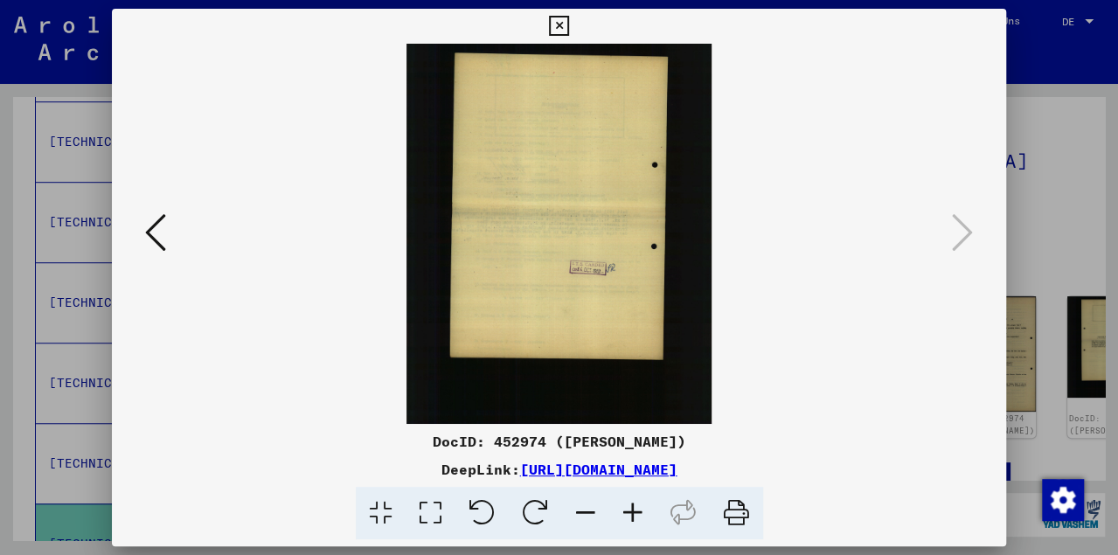
click at [569, 31] on icon at bounding box center [559, 26] width 20 height 21
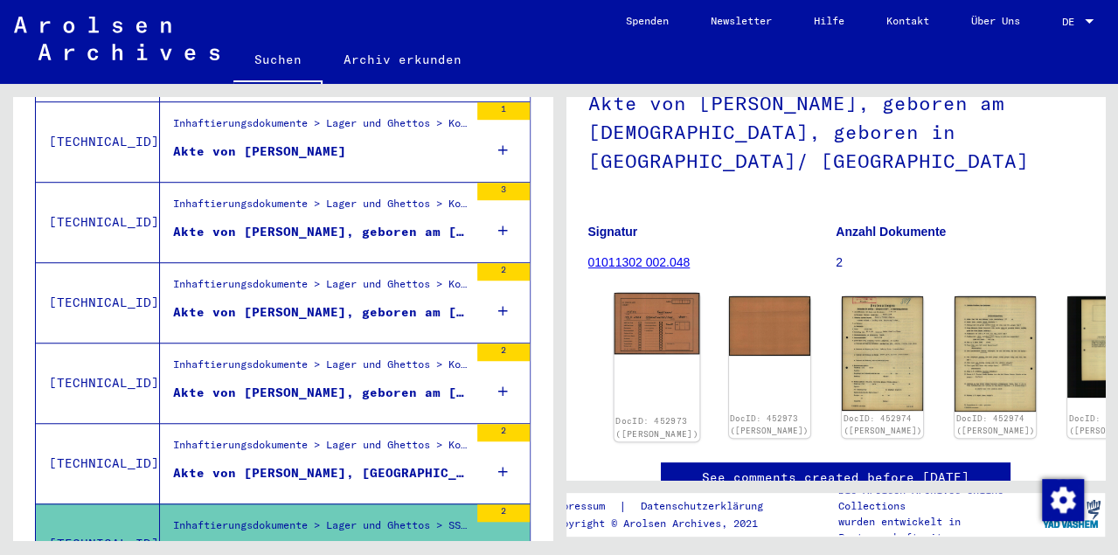
click at [653, 335] on img at bounding box center [657, 323] width 86 height 61
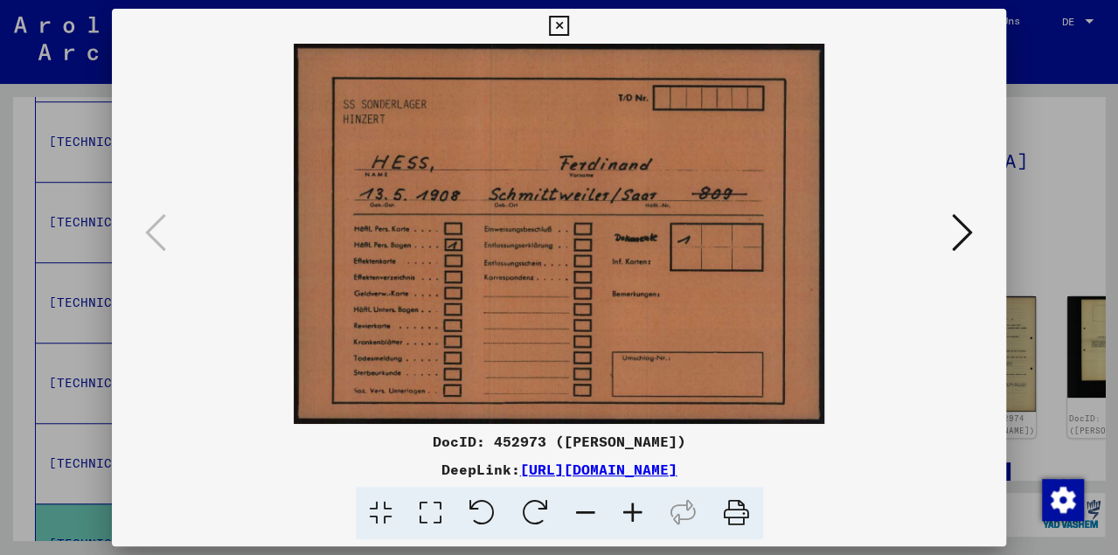
drag, startPoint x: 997, startPoint y: 28, endPoint x: 980, endPoint y: 122, distance: 96.0
click at [569, 30] on icon at bounding box center [559, 26] width 20 height 21
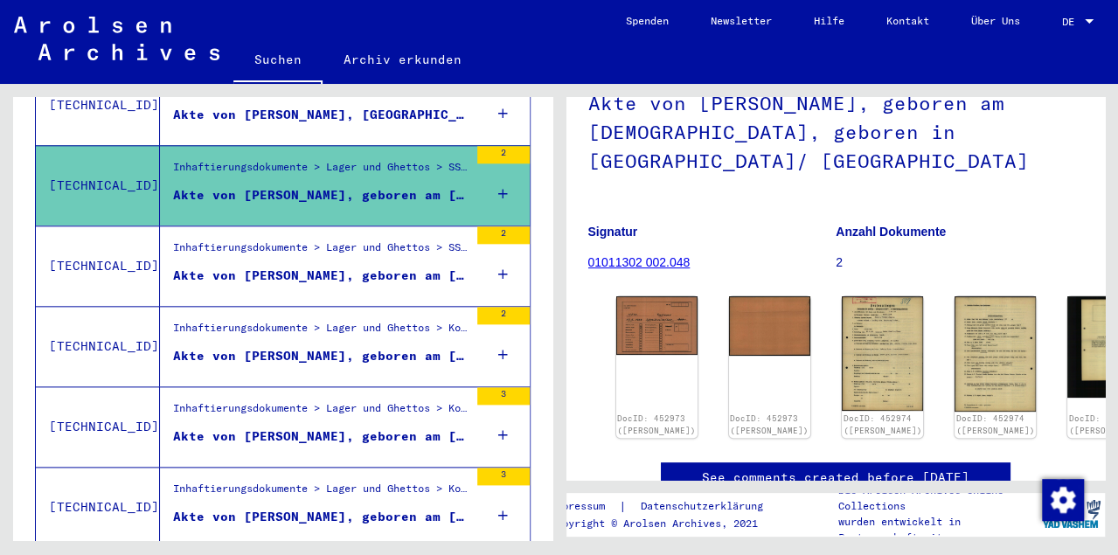
scroll to position [1010, 0]
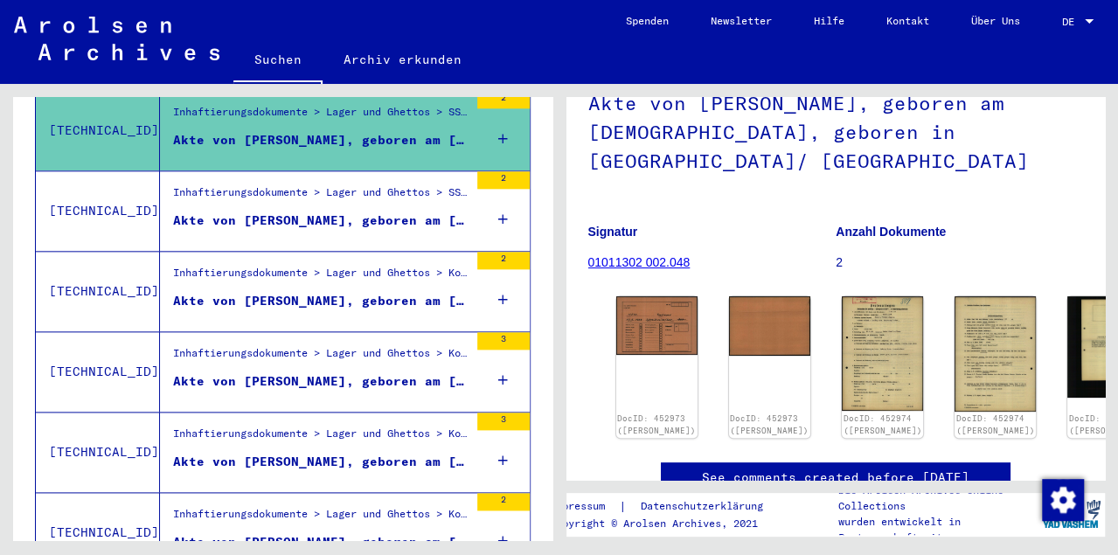
click at [325, 212] on div "Akte von [PERSON_NAME], geboren am [DEMOGRAPHIC_DATA], geboren in [GEOGRAPHIC_D…" at bounding box center [320, 221] width 295 height 18
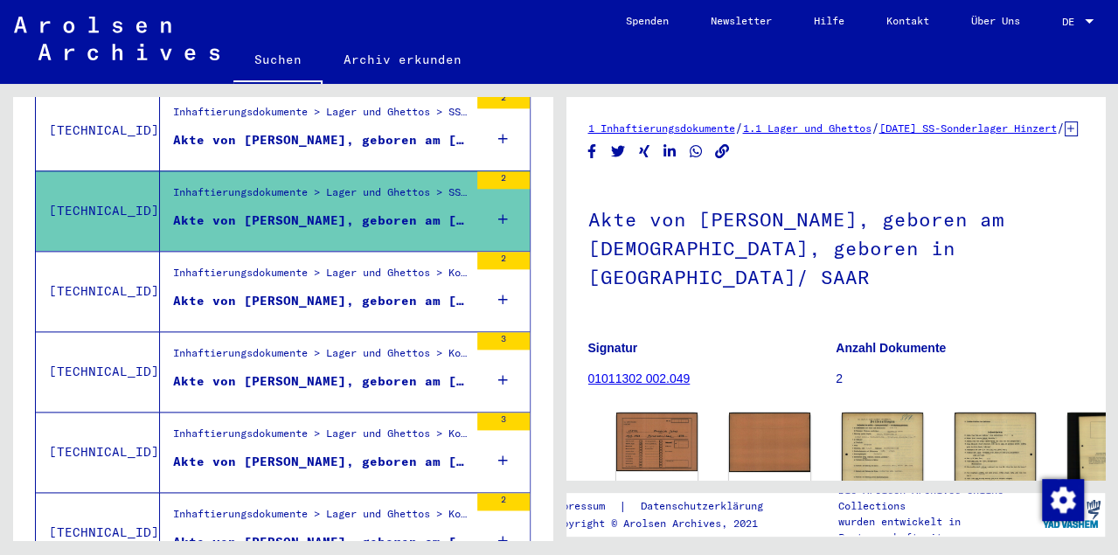
click at [390, 292] on div "Akte von [PERSON_NAME], geboren am [DEMOGRAPHIC_DATA]" at bounding box center [320, 301] width 295 height 18
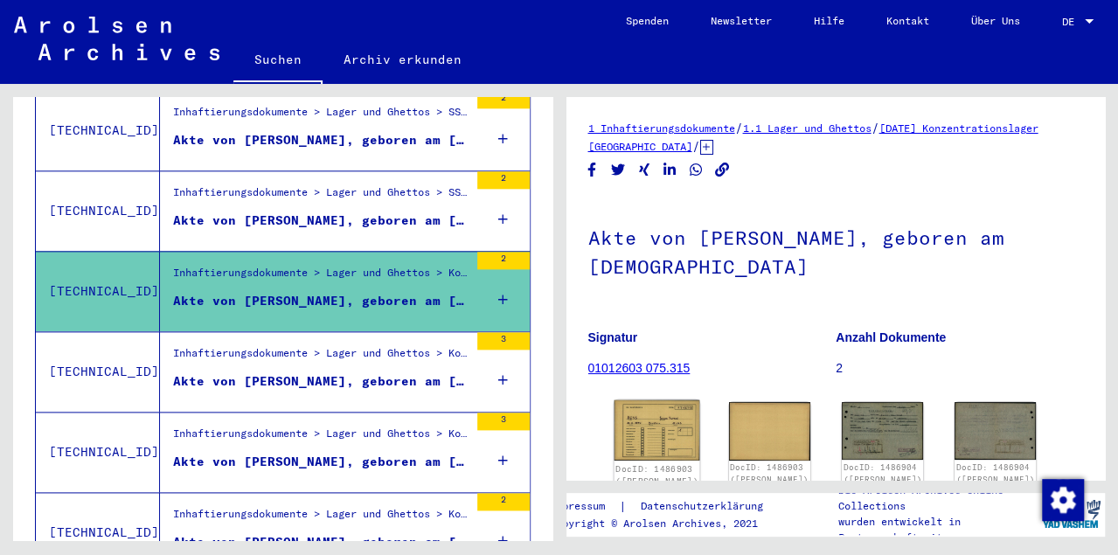
click at [646, 428] on img at bounding box center [657, 430] width 86 height 60
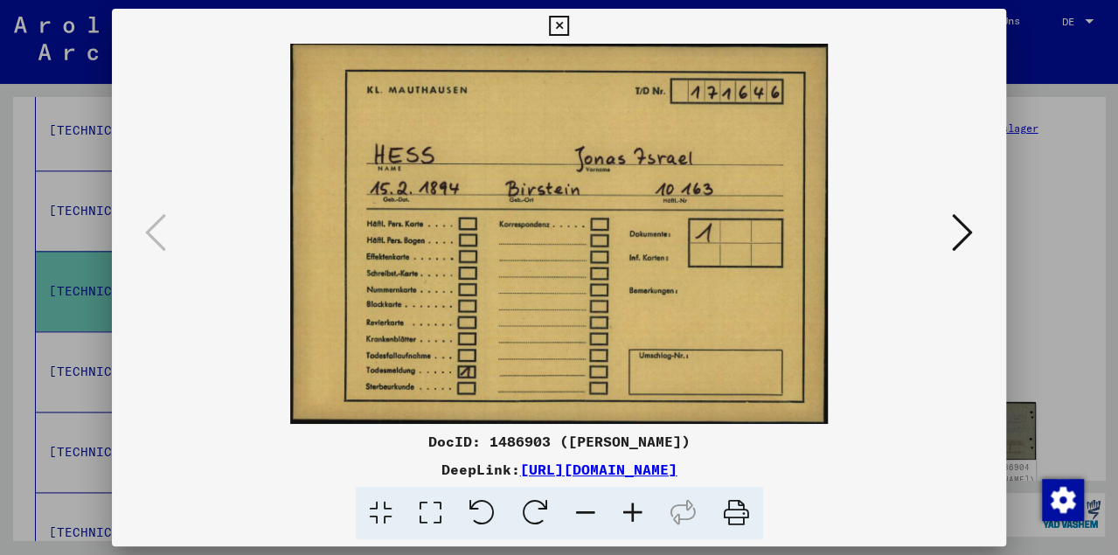
click at [569, 29] on icon at bounding box center [559, 26] width 20 height 21
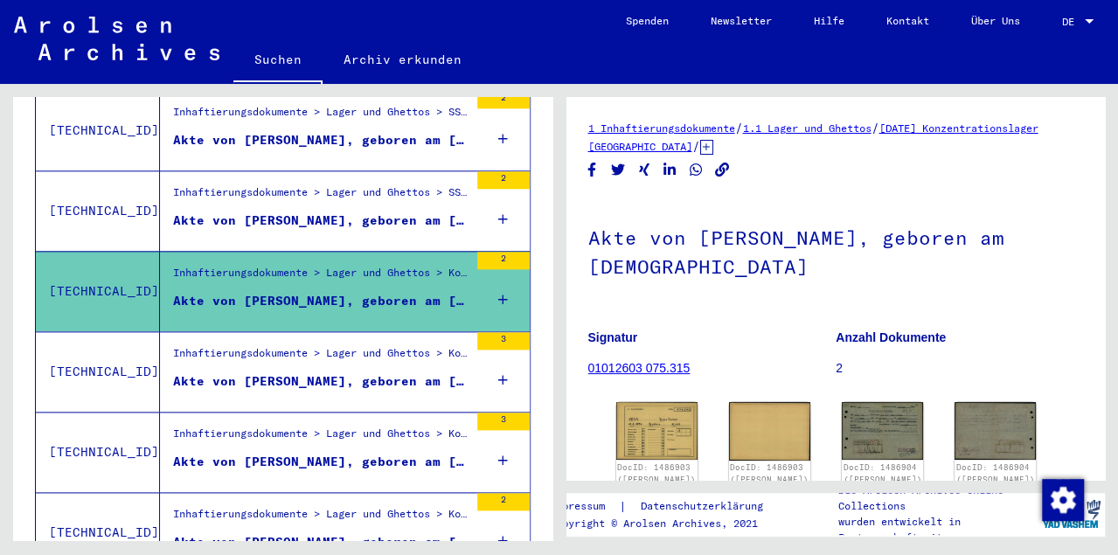
click at [297, 372] on div "Akte von [PERSON_NAME], geboren am [DEMOGRAPHIC_DATA]" at bounding box center [320, 381] width 295 height 18
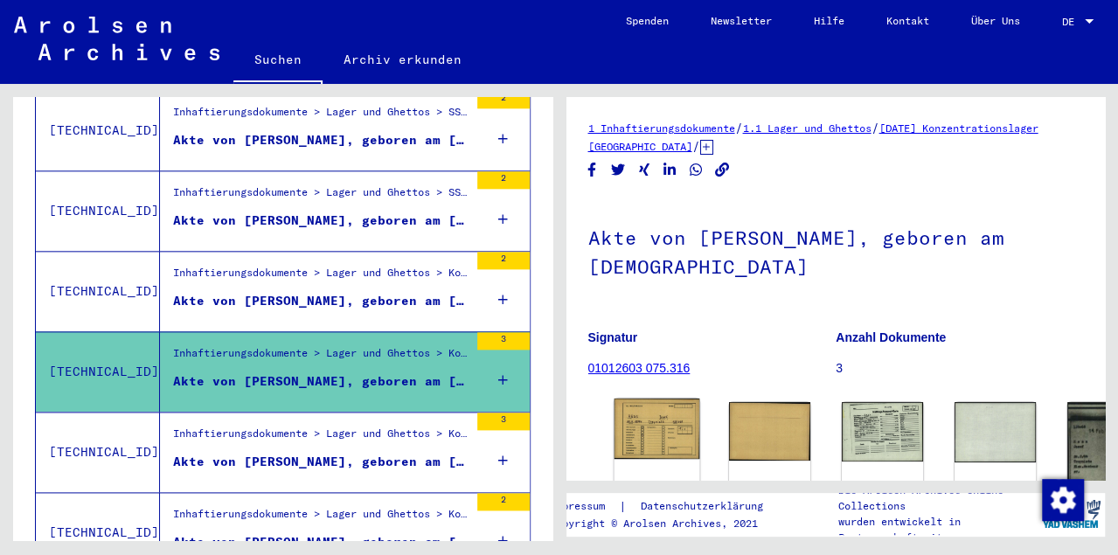
click at [630, 420] on img at bounding box center [657, 429] width 86 height 61
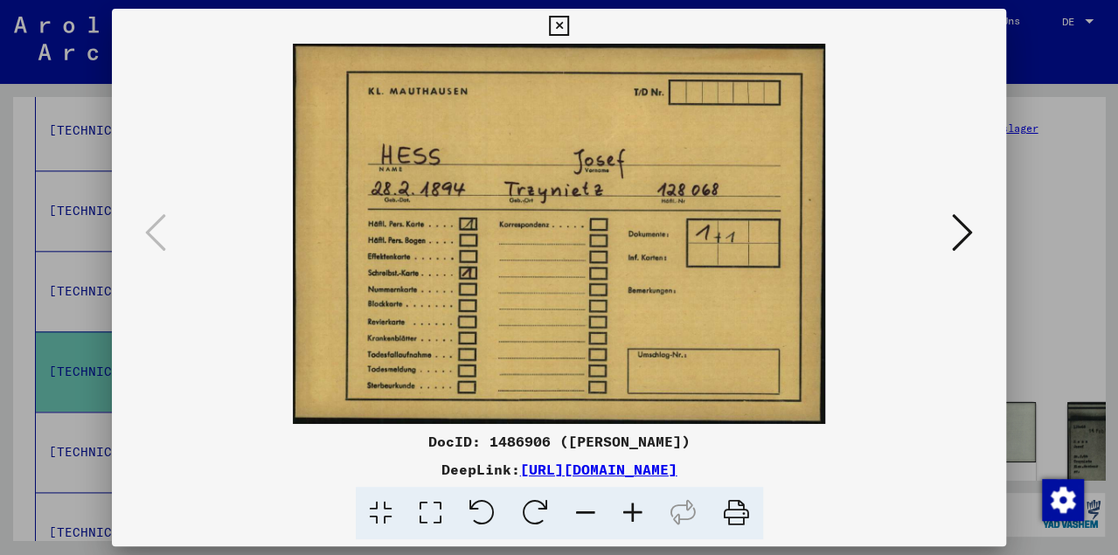
click at [569, 32] on icon at bounding box center [559, 26] width 20 height 21
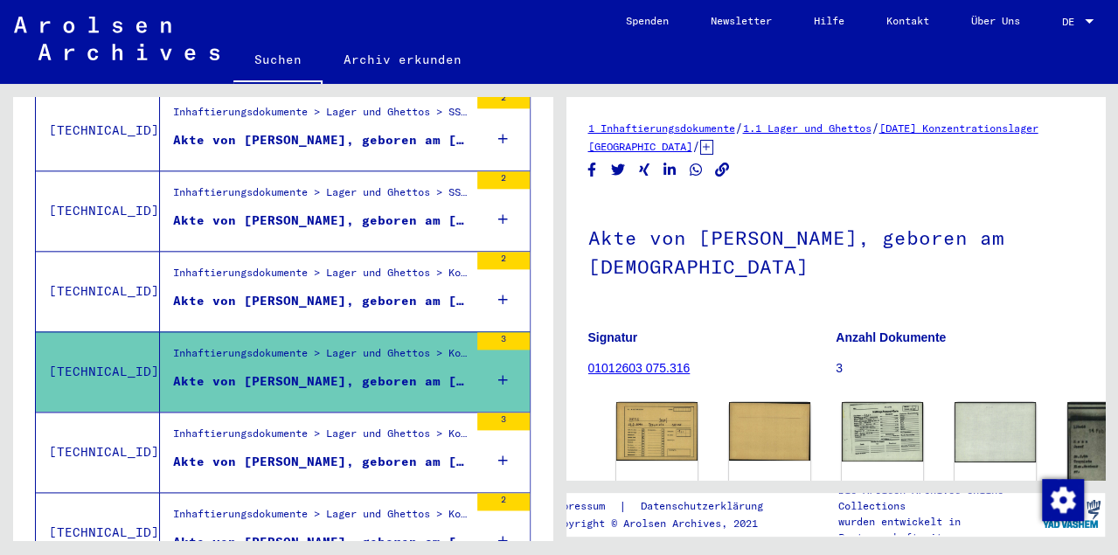
click at [323, 453] on div "Akte von [PERSON_NAME], geboren am [DEMOGRAPHIC_DATA]" at bounding box center [320, 462] width 295 height 18
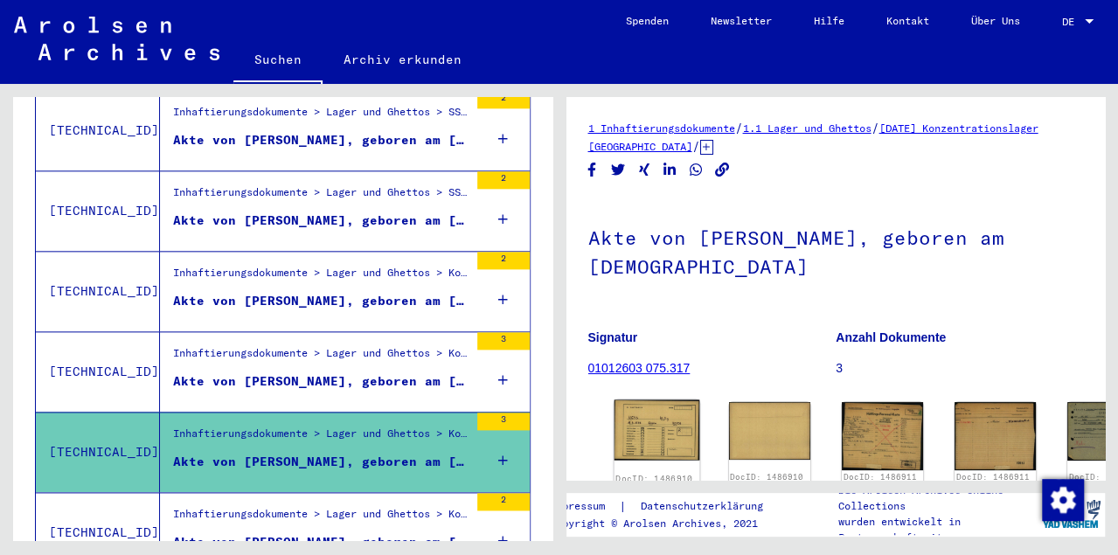
click at [637, 422] on img at bounding box center [657, 430] width 86 height 61
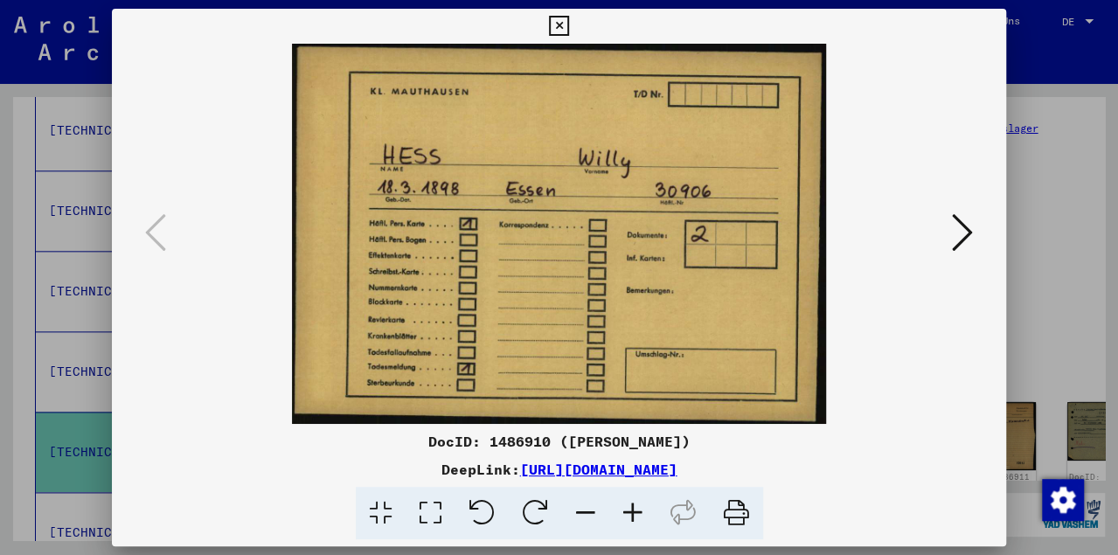
drag, startPoint x: 990, startPoint y: 29, endPoint x: 976, endPoint y: 84, distance: 56.8
click at [569, 31] on icon at bounding box center [559, 26] width 20 height 21
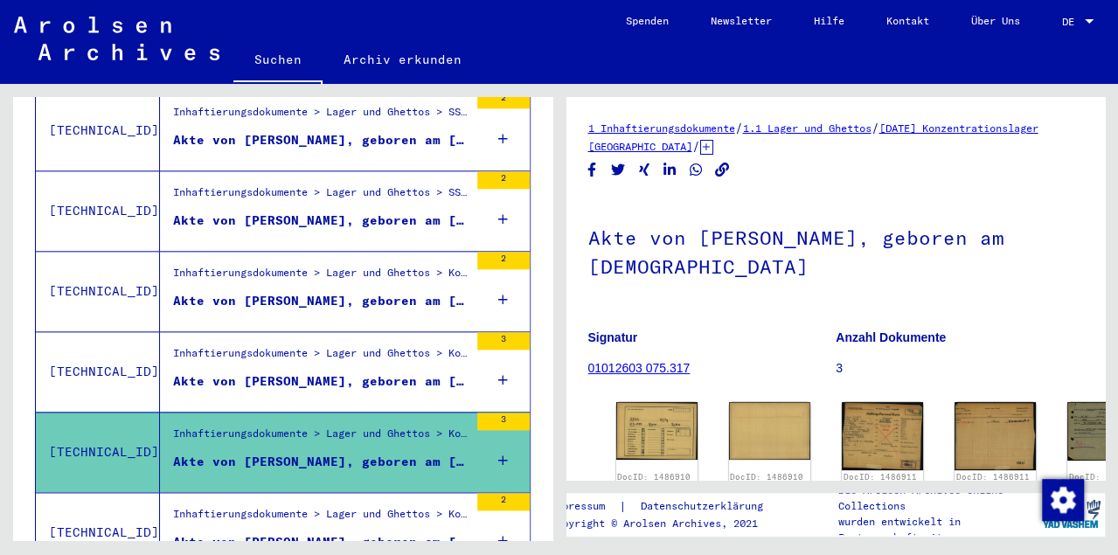
click at [319, 533] on div "Akte von [PERSON_NAME], geboren am [DEMOGRAPHIC_DATA]" at bounding box center [320, 542] width 295 height 18
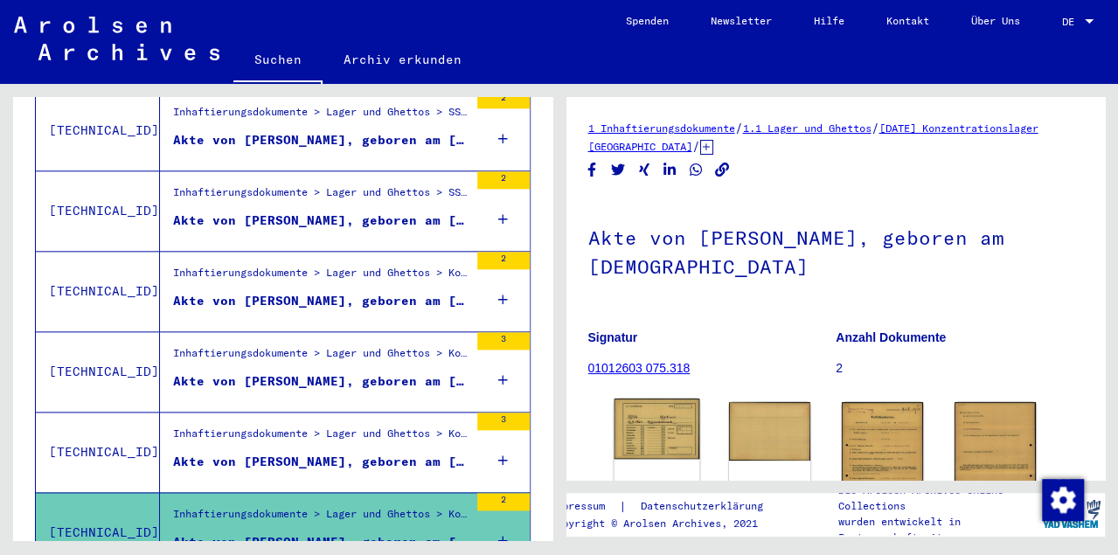
click at [660, 429] on img at bounding box center [657, 429] width 86 height 60
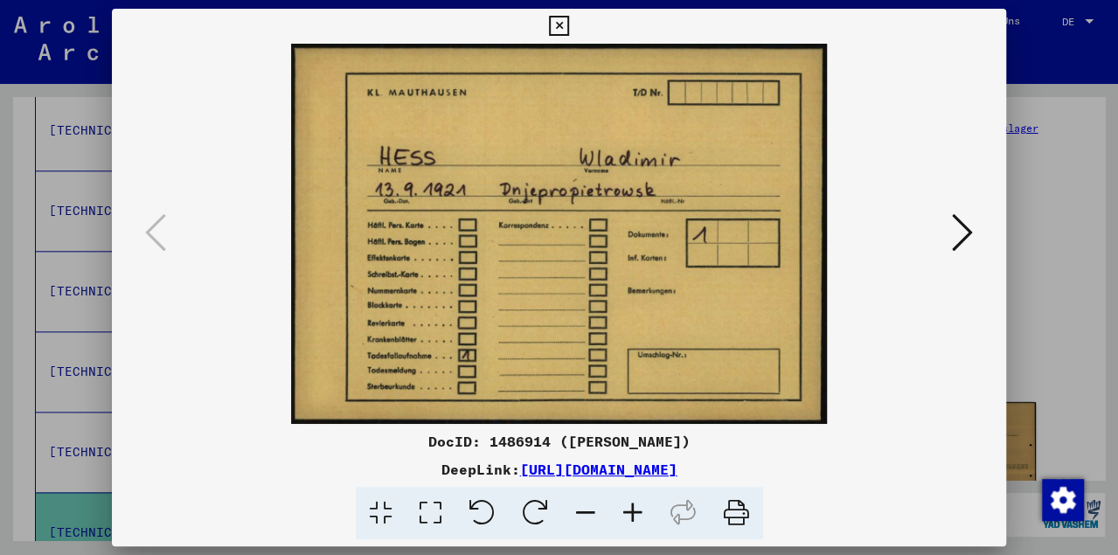
click at [569, 25] on icon at bounding box center [559, 26] width 20 height 21
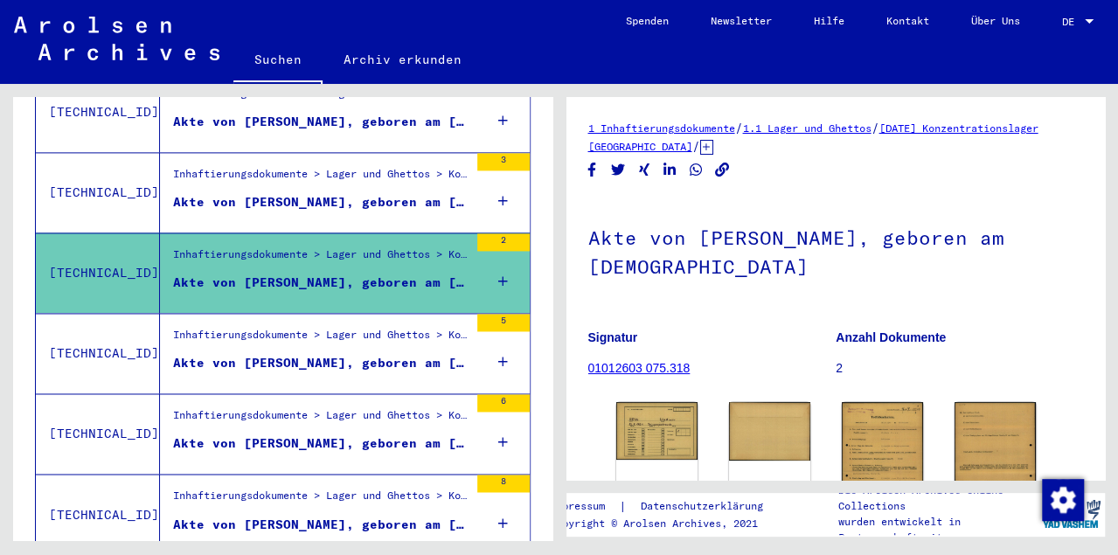
scroll to position [1347, 0]
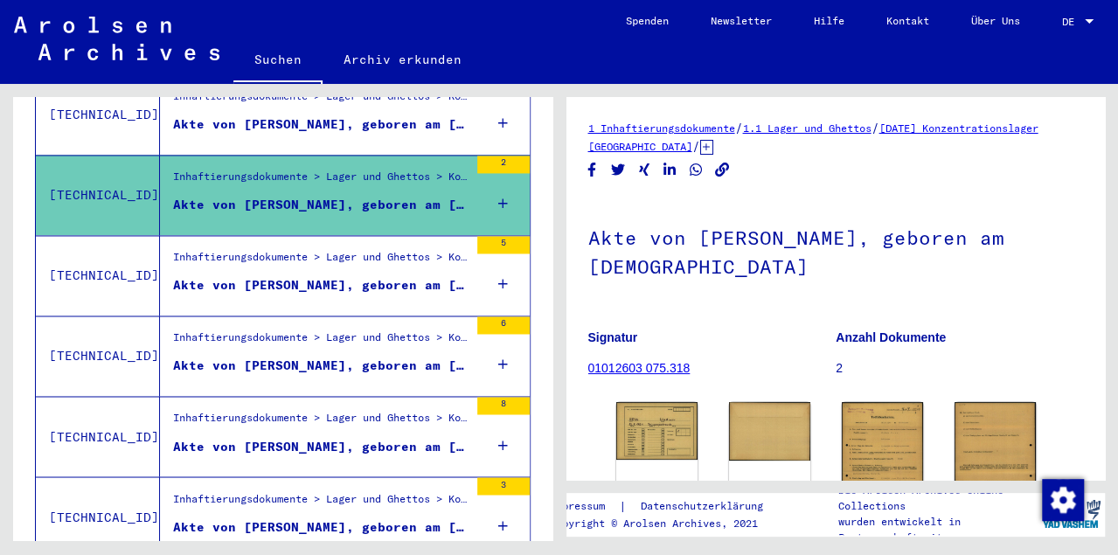
click at [337, 276] on div "Akte von [PERSON_NAME], geboren am [DEMOGRAPHIC_DATA]" at bounding box center [320, 285] width 295 height 18
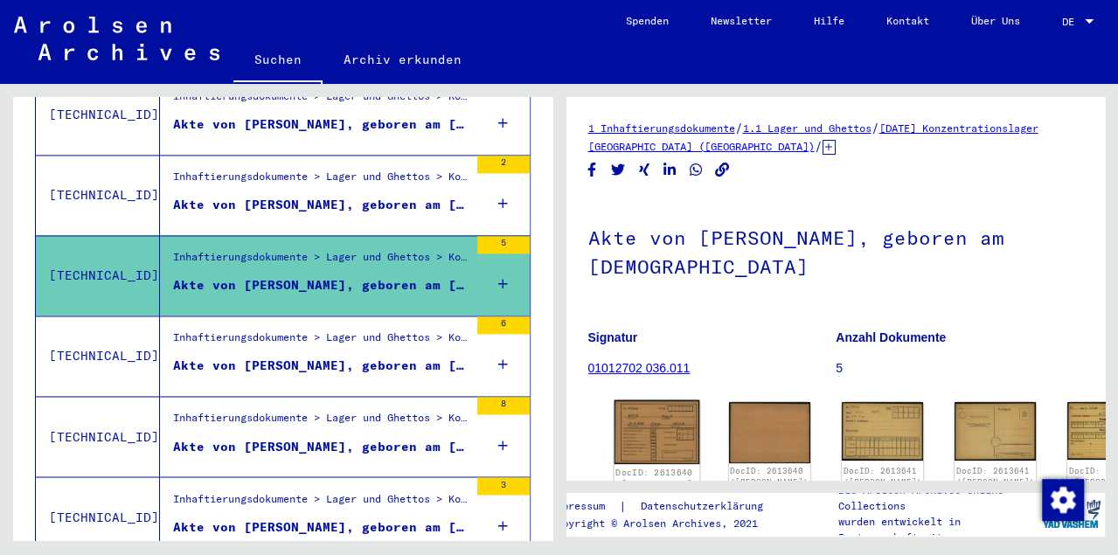
click at [636, 420] on img at bounding box center [657, 432] width 86 height 64
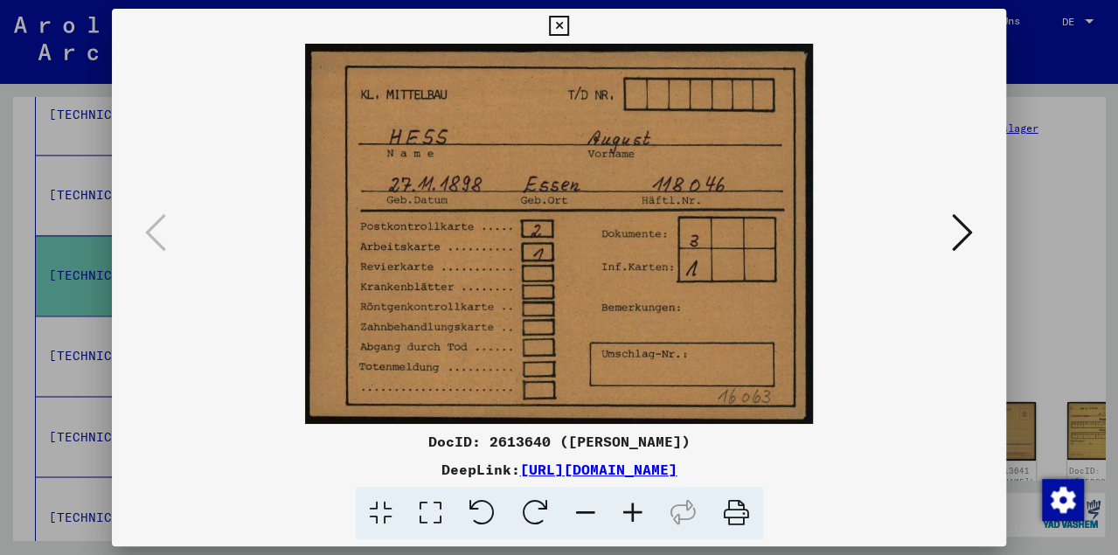
click at [569, 31] on icon at bounding box center [559, 26] width 20 height 21
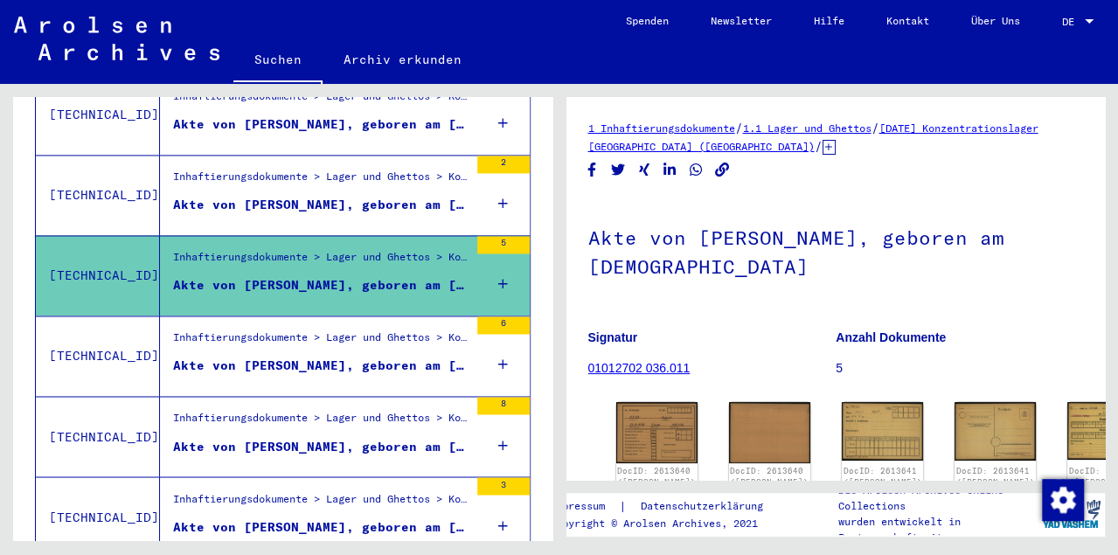
click at [318, 357] on div "Akte von [PERSON_NAME], geboren am [DEMOGRAPHIC_DATA], geboren in [GEOGRAPHIC_D…" at bounding box center [320, 366] width 295 height 18
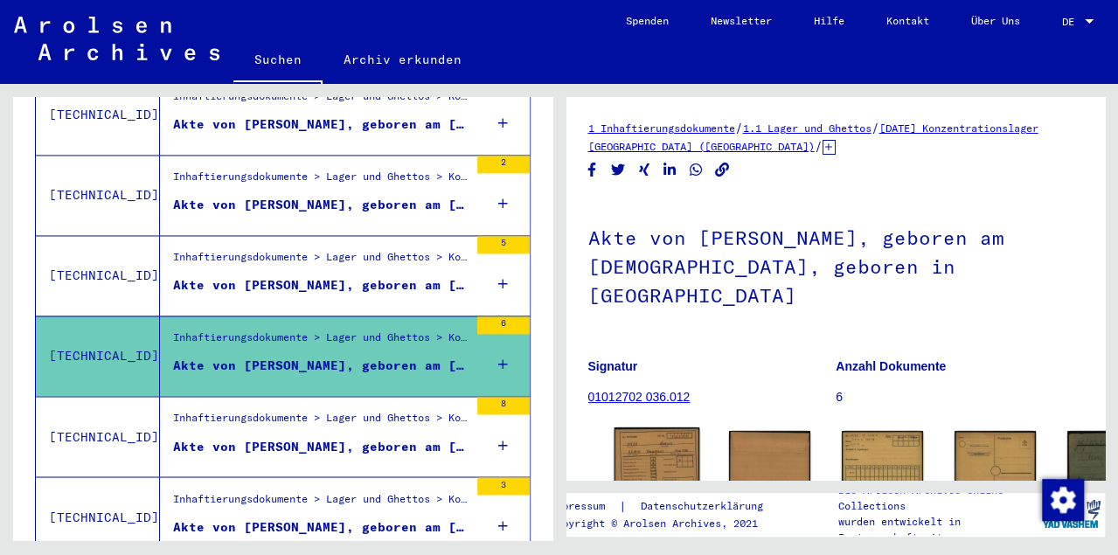
click at [626, 427] on img at bounding box center [657, 459] width 86 height 64
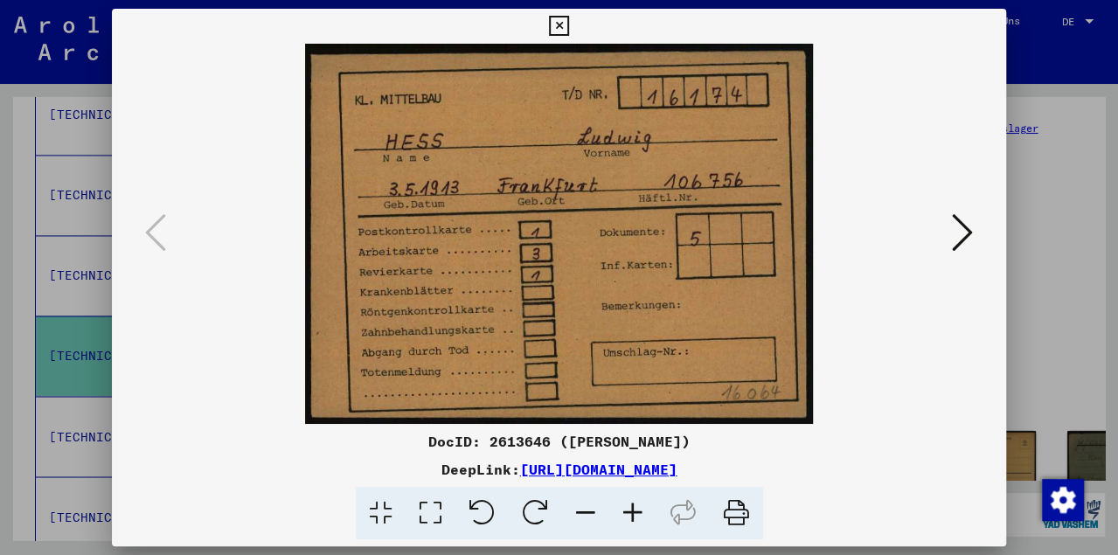
click at [569, 32] on icon at bounding box center [559, 26] width 20 height 21
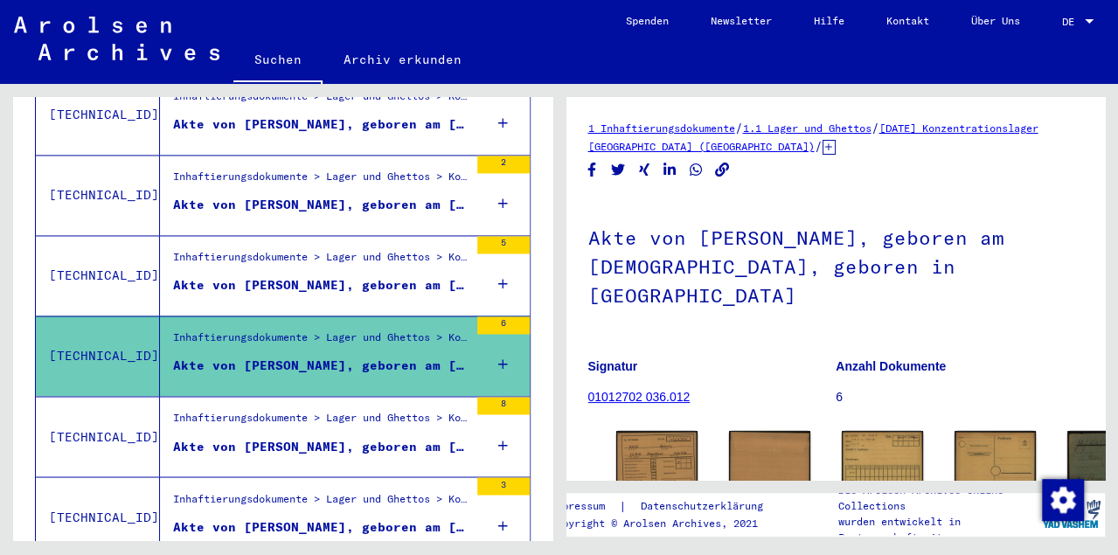
click at [296, 437] on div "Akte von [PERSON_NAME], geboren am [DEMOGRAPHIC_DATA], geboren in [GEOGRAPHIC_D…" at bounding box center [320, 446] width 295 height 18
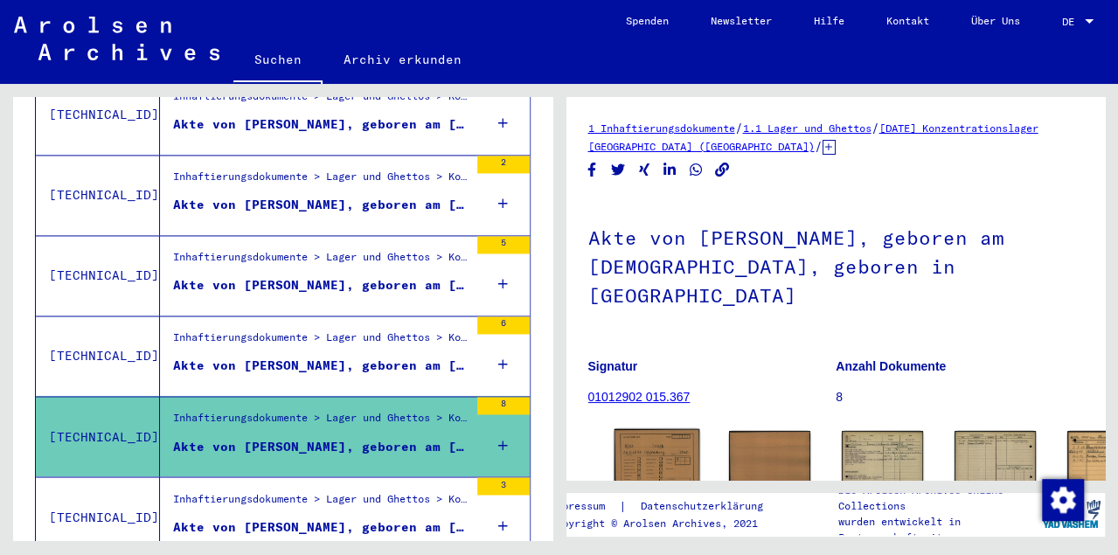
click at [628, 429] on img at bounding box center [657, 459] width 86 height 61
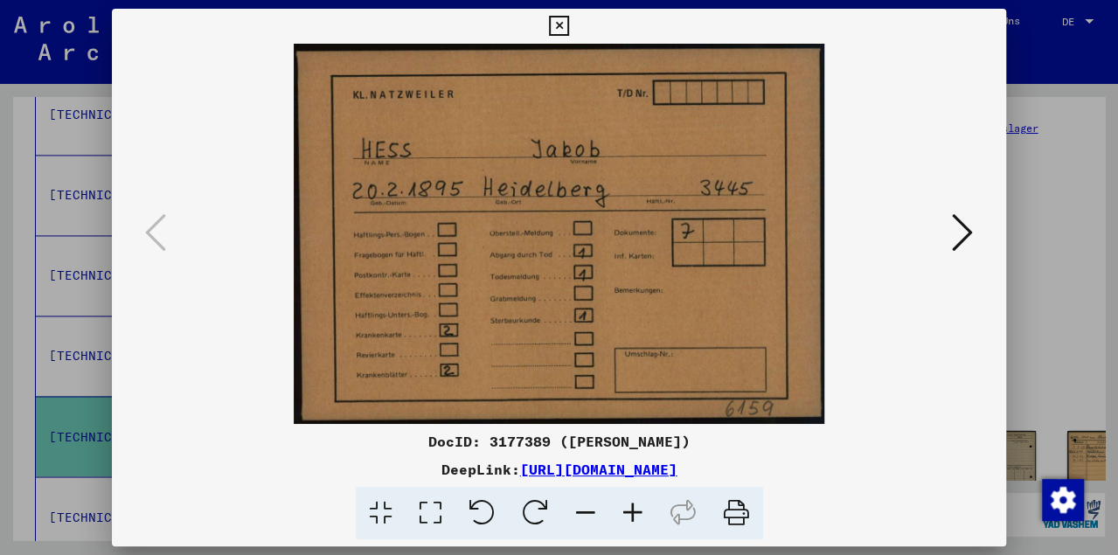
click at [569, 34] on icon at bounding box center [559, 26] width 20 height 21
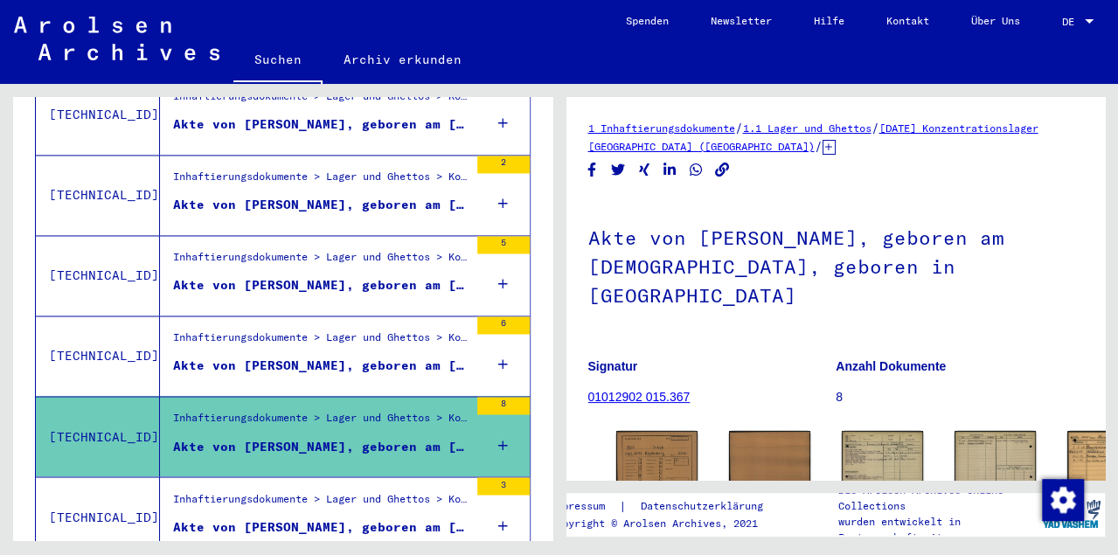
click at [205, 517] on div "Akte von [PERSON_NAME], geboren am [DEMOGRAPHIC_DATA], geboren in [GEOGRAPHIC_D…" at bounding box center [320, 526] width 295 height 18
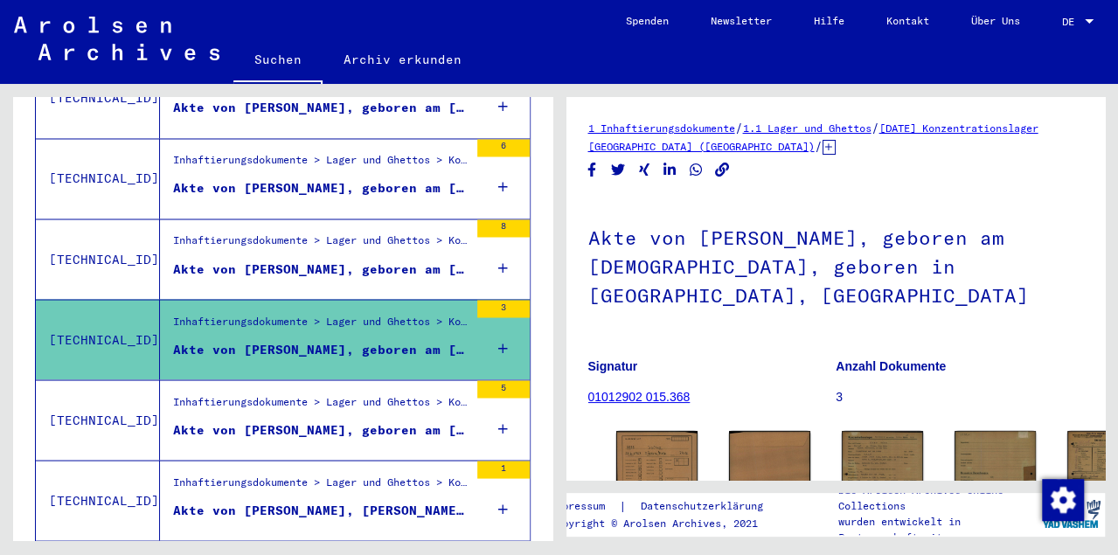
scroll to position [1535, 0]
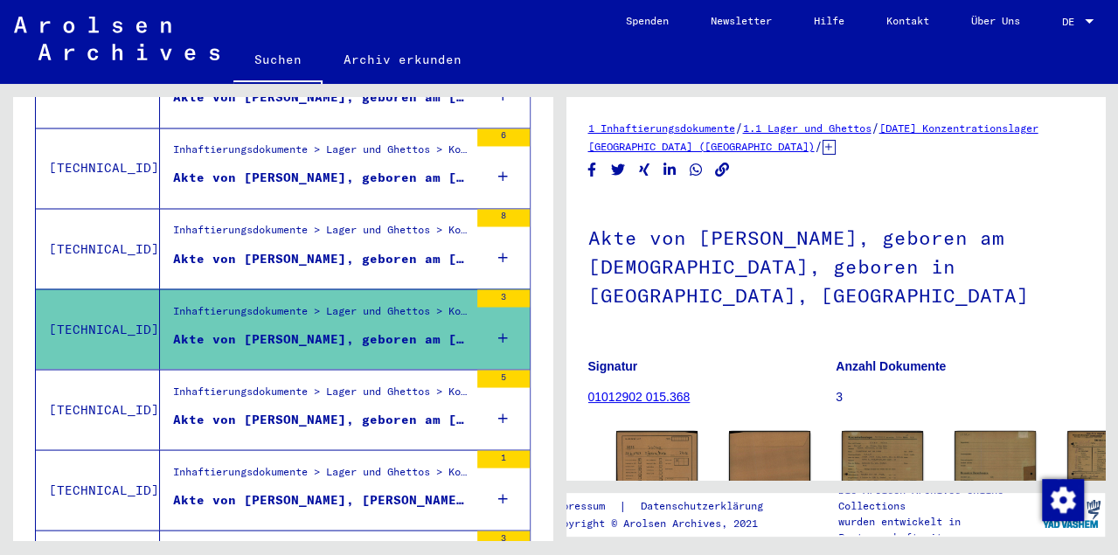
click at [272, 410] on div "Akte von [PERSON_NAME], geboren am [DEMOGRAPHIC_DATA], geboren in [GEOGRAPHIC_D…" at bounding box center [320, 419] width 295 height 18
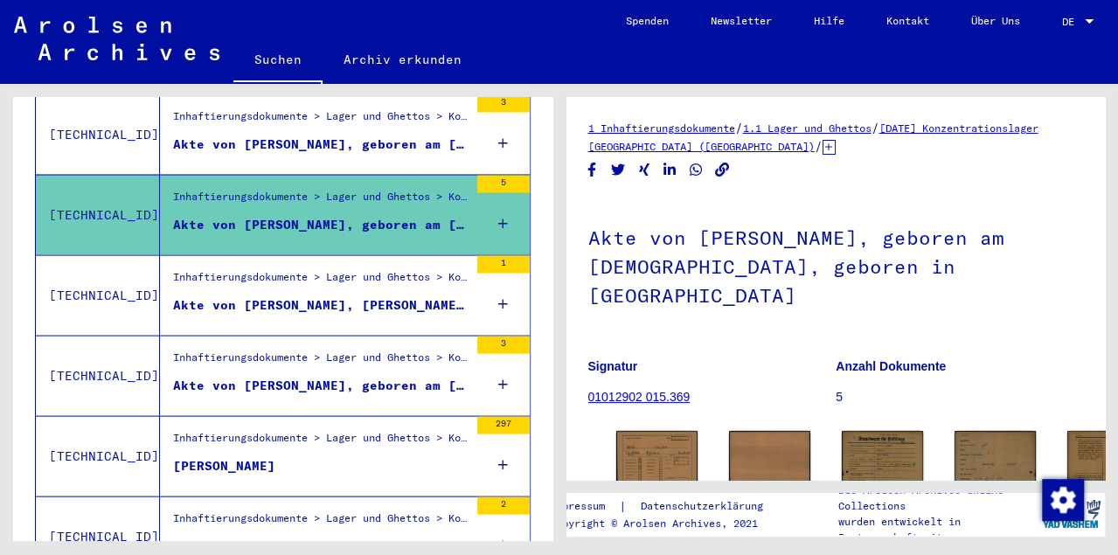
scroll to position [1733, 0]
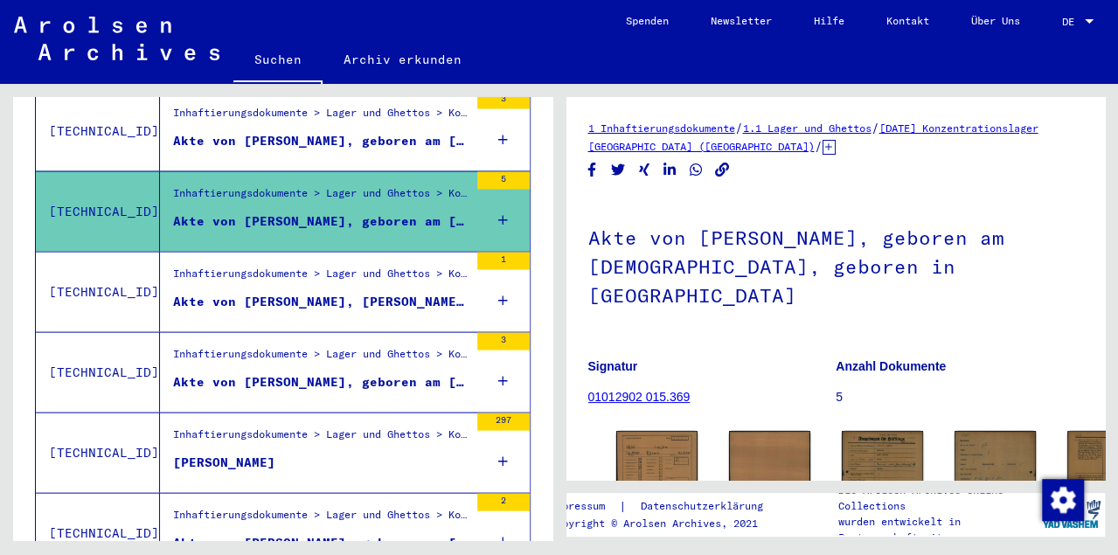
click at [323, 292] on div "Akte von [PERSON_NAME], [PERSON_NAME], geboren am [DEMOGRAPHIC_DATA], geboren i…" at bounding box center [320, 301] width 295 height 18
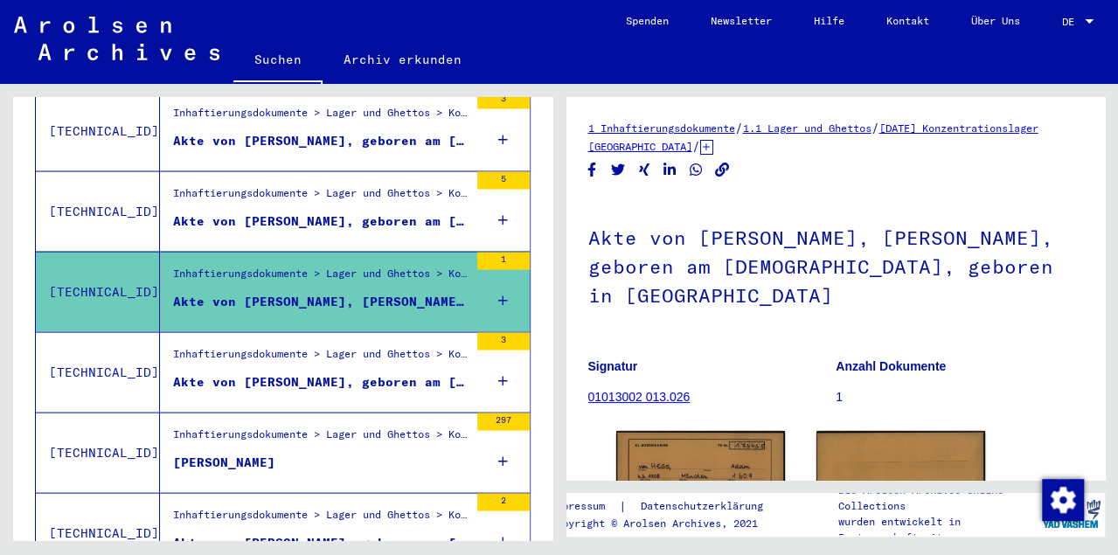
click at [321, 372] on div "Akte von [PERSON_NAME], geboren am [DEMOGRAPHIC_DATA], geboren in [GEOGRAPHIC_D…" at bounding box center [320, 381] width 295 height 18
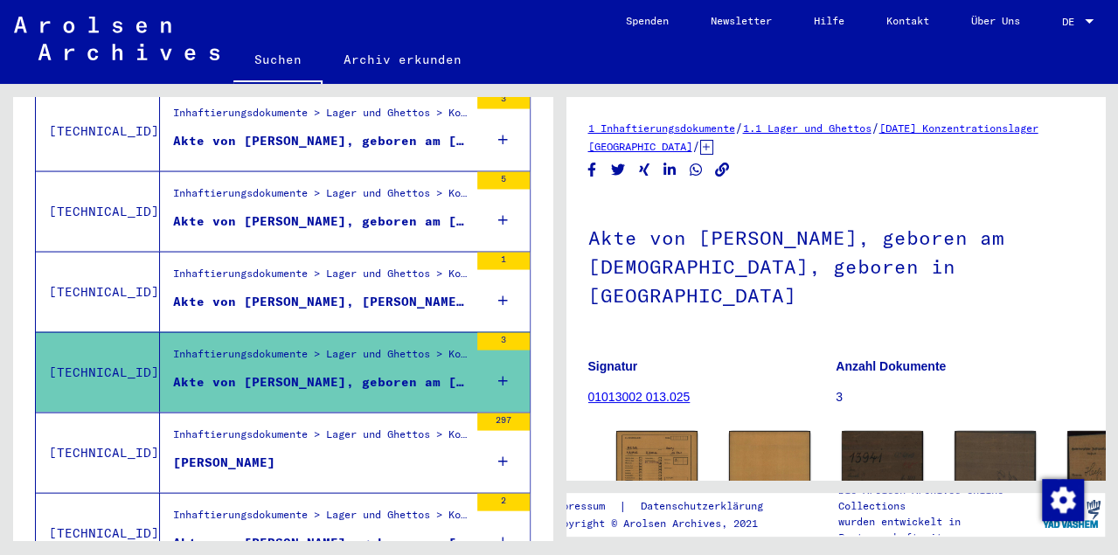
click at [253, 453] on div "[PERSON_NAME]" at bounding box center [224, 462] width 102 height 18
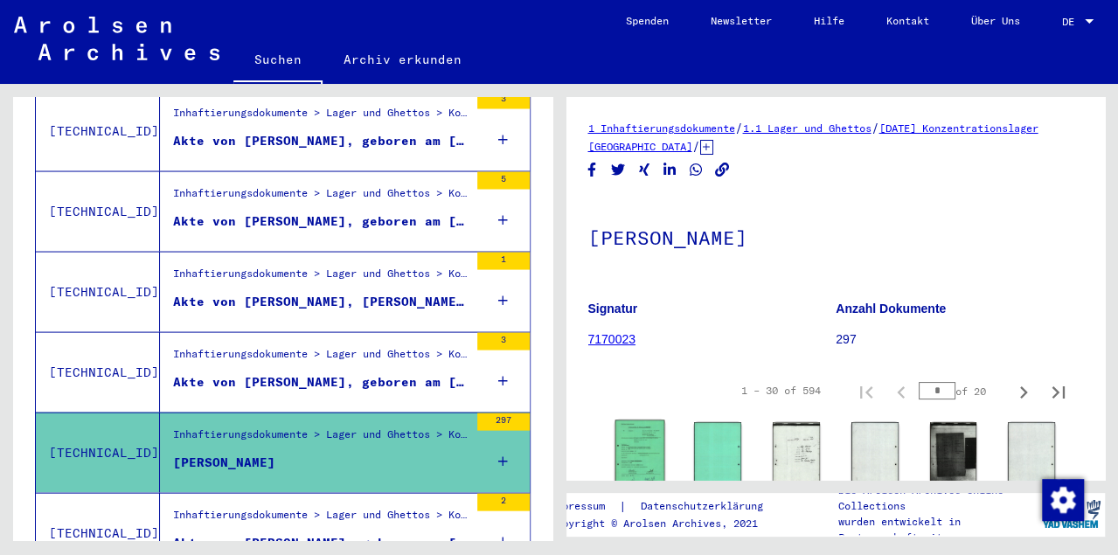
click at [636, 447] on img at bounding box center [639, 454] width 49 height 69
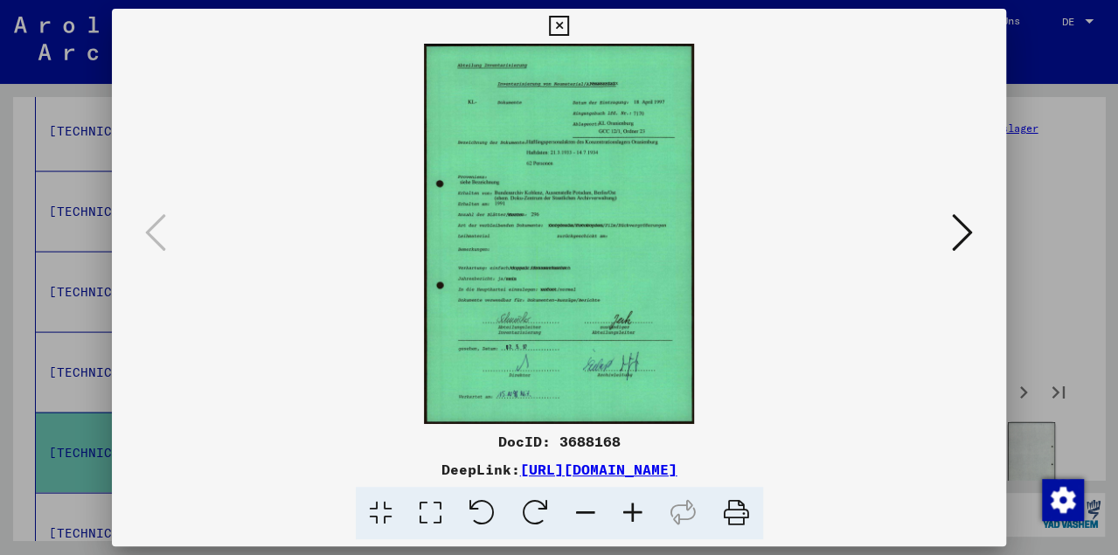
click at [569, 26] on icon at bounding box center [559, 26] width 20 height 21
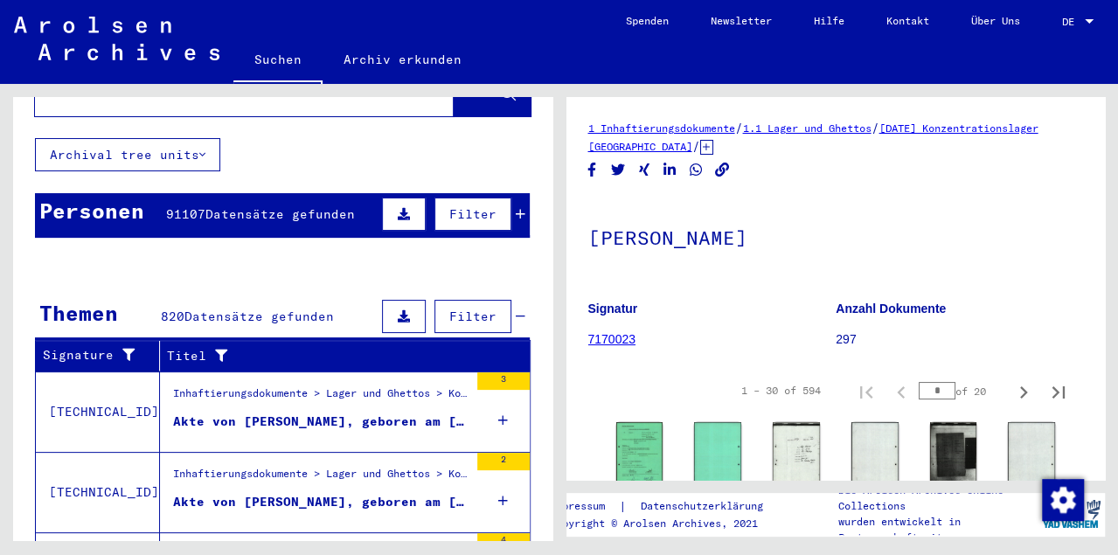
scroll to position [74, 0]
